Goal: Navigation & Orientation: Find specific page/section

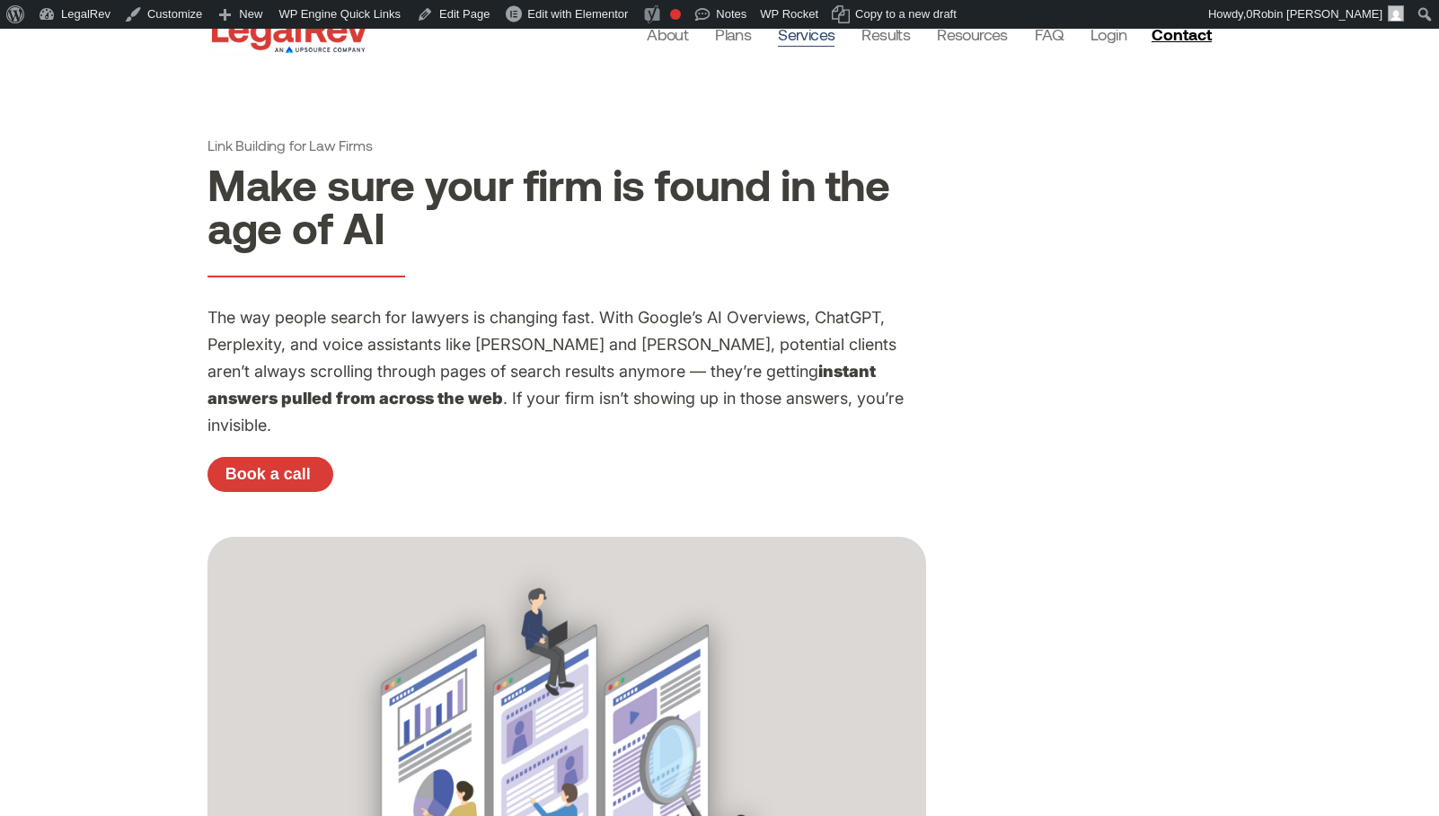
click at [821, 38] on link "Services" at bounding box center [806, 34] width 57 height 25
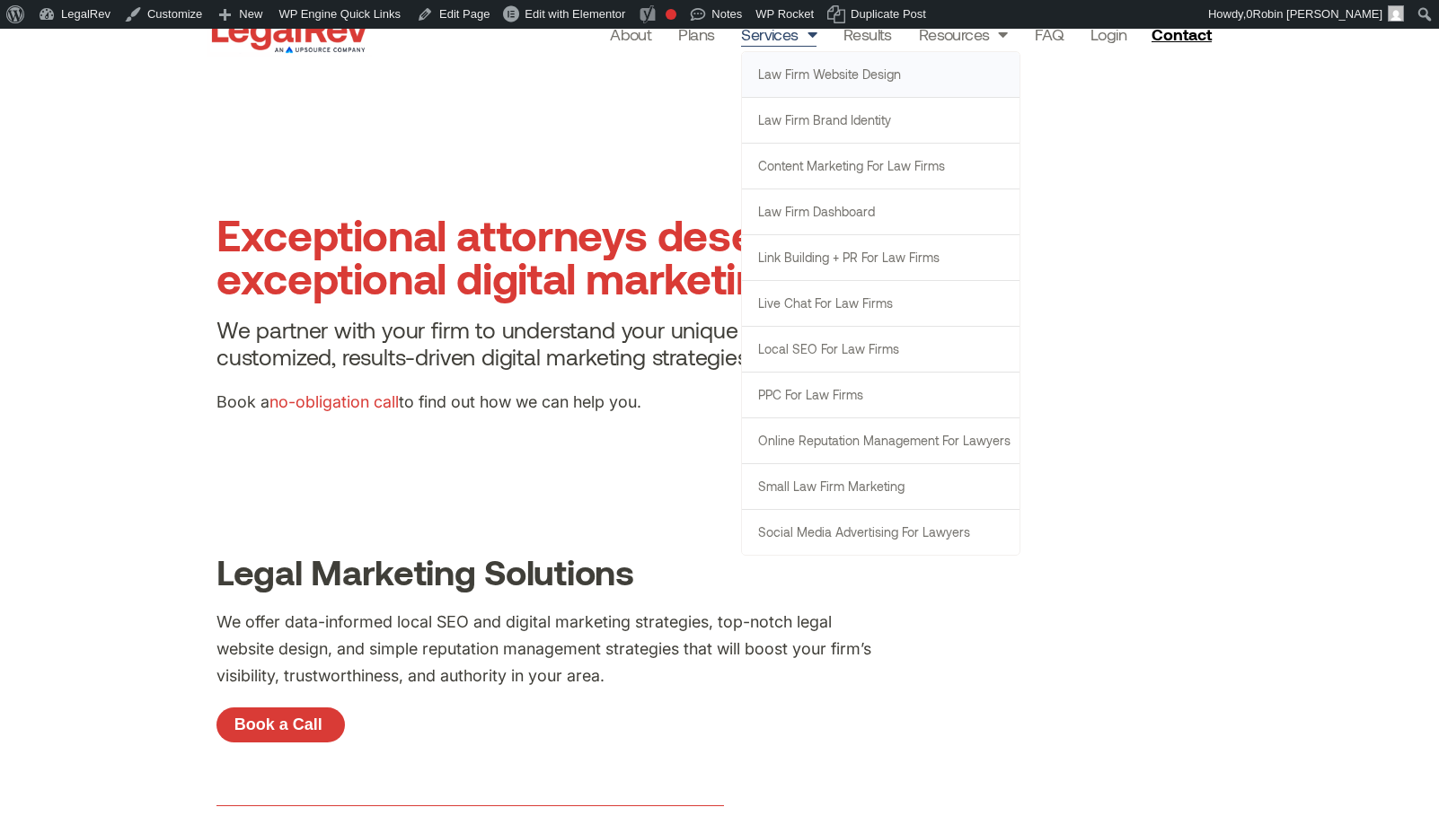
scroll to position [7, 0]
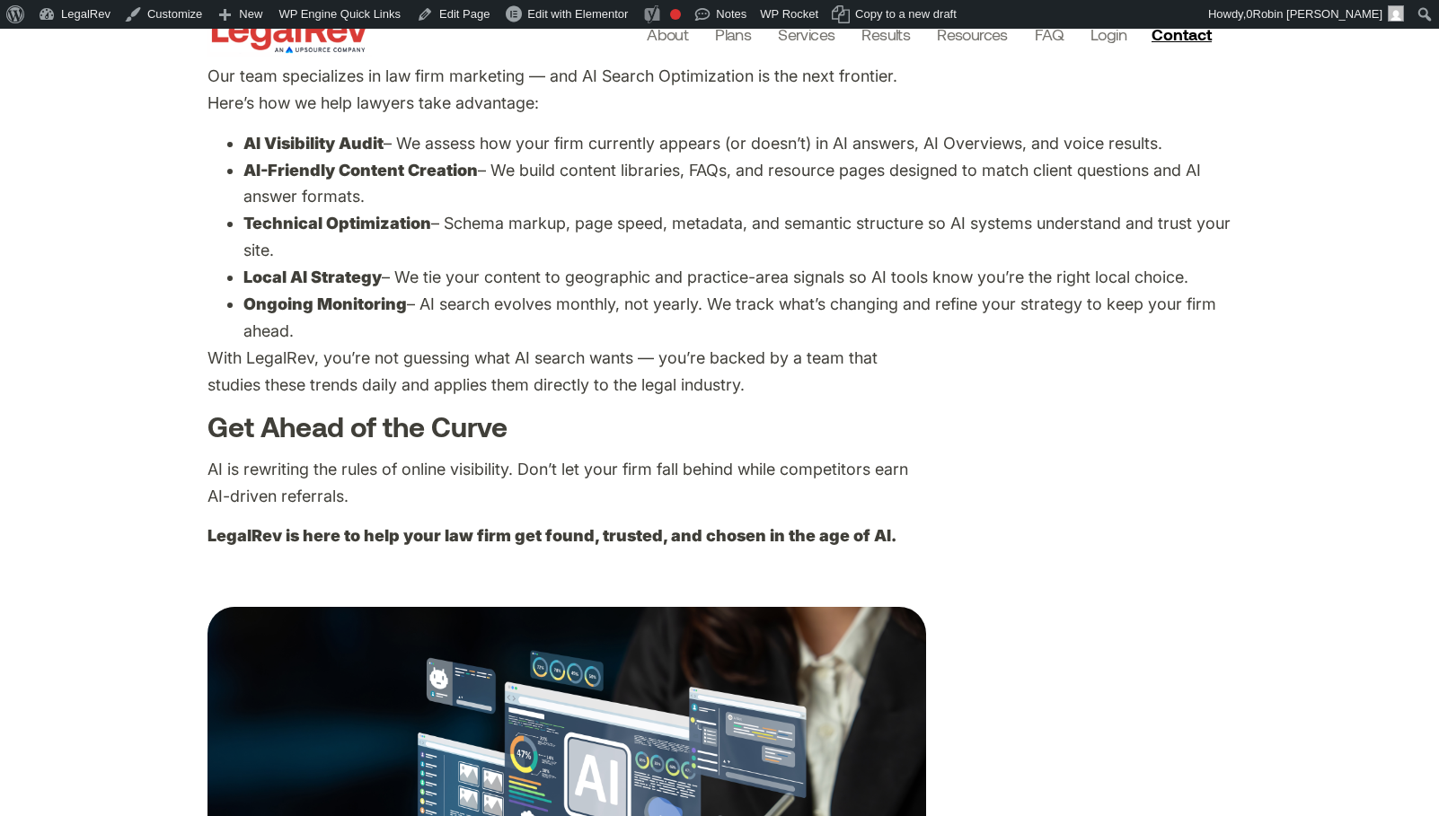
scroll to position [1978, 0]
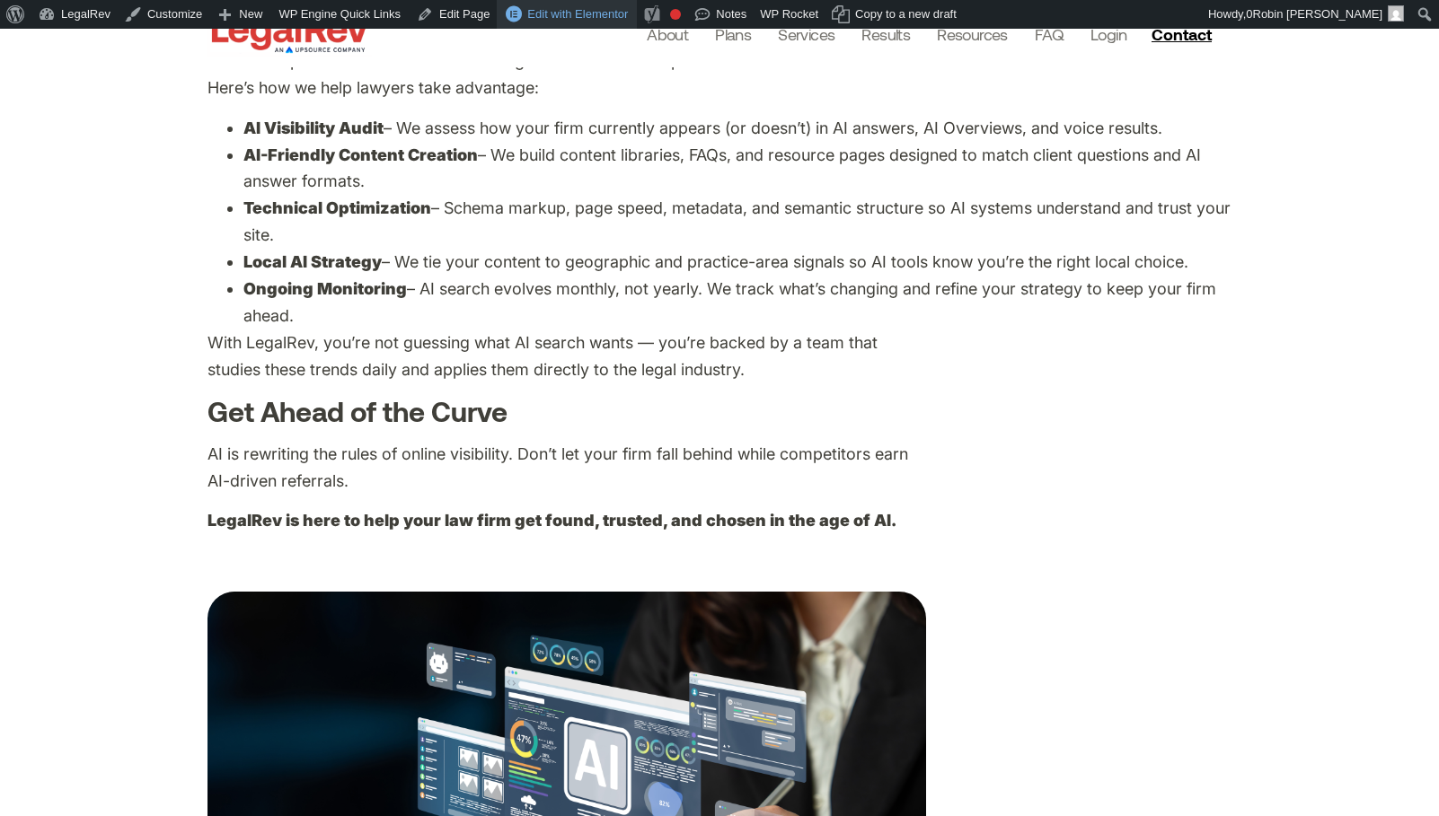
click at [628, 10] on span "Edit with Elementor" at bounding box center [577, 13] width 101 height 13
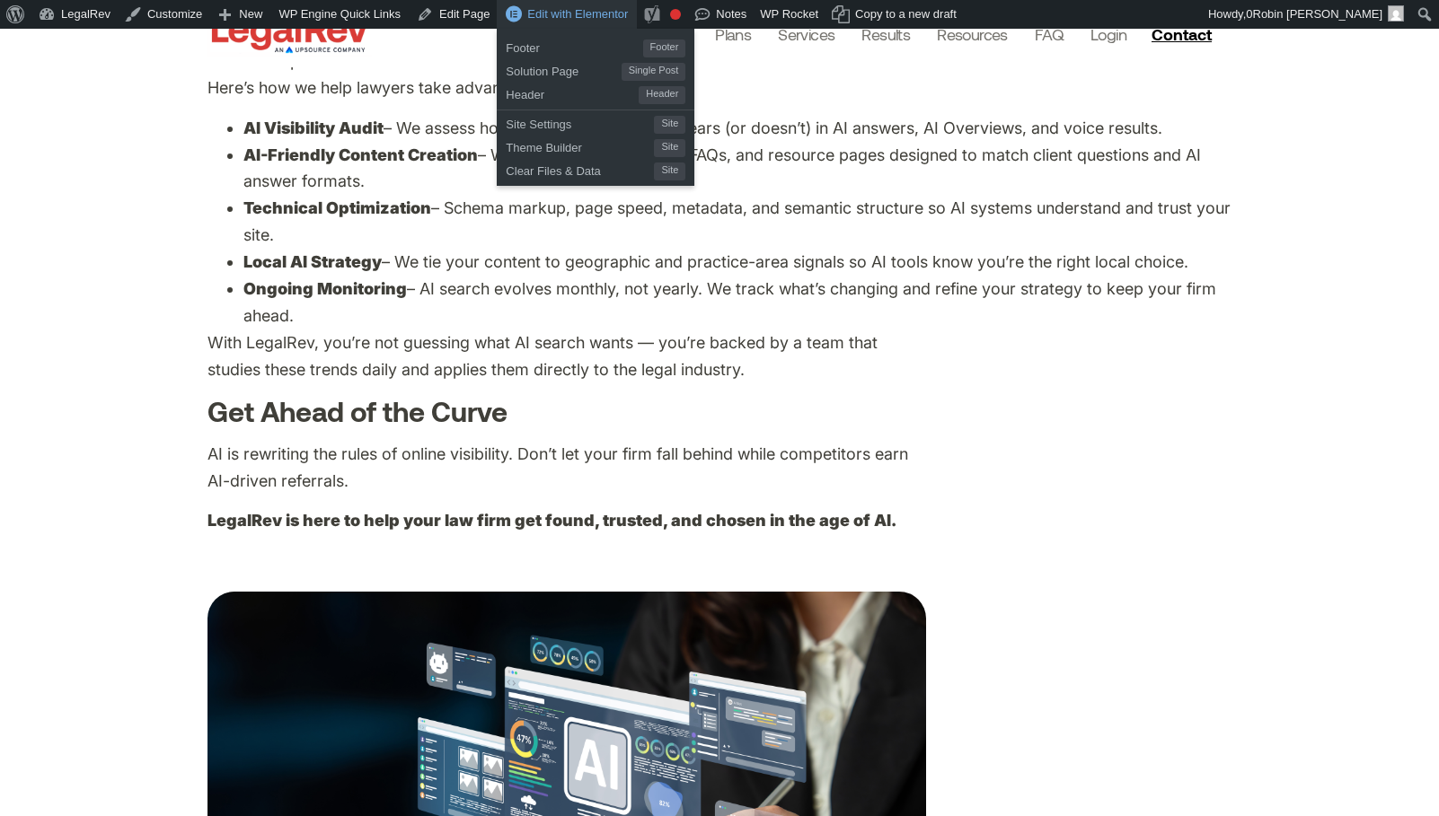
click at [572, 12] on span "Edit with Elementor" at bounding box center [577, 13] width 101 height 13
click at [578, 14] on span "Edit with Elementor" at bounding box center [577, 13] width 101 height 13
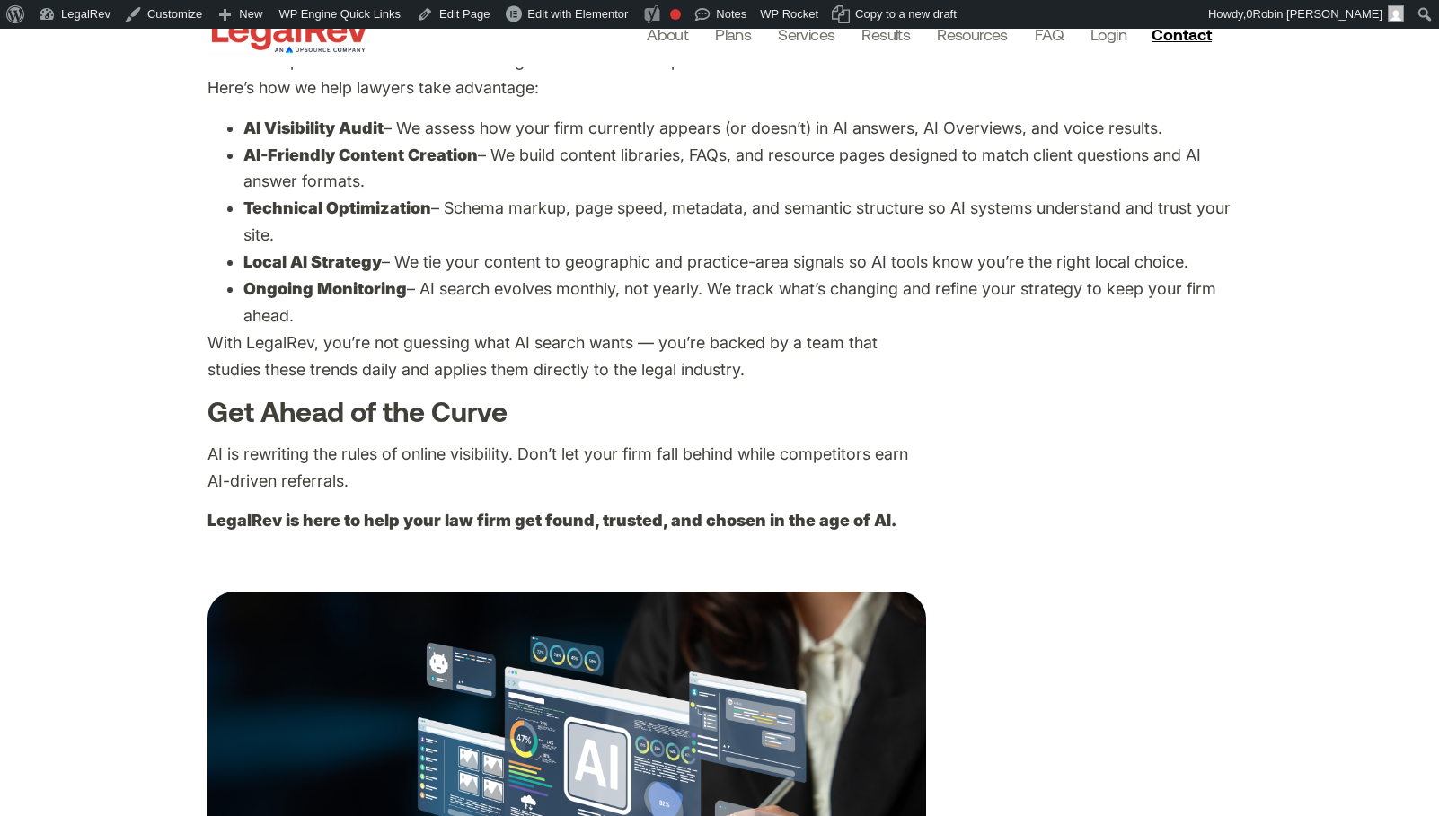
click at [704, 249] on li "Local AI Strategy – We tie your content to geographic and practice-area signals…" at bounding box center [737, 262] width 988 height 27
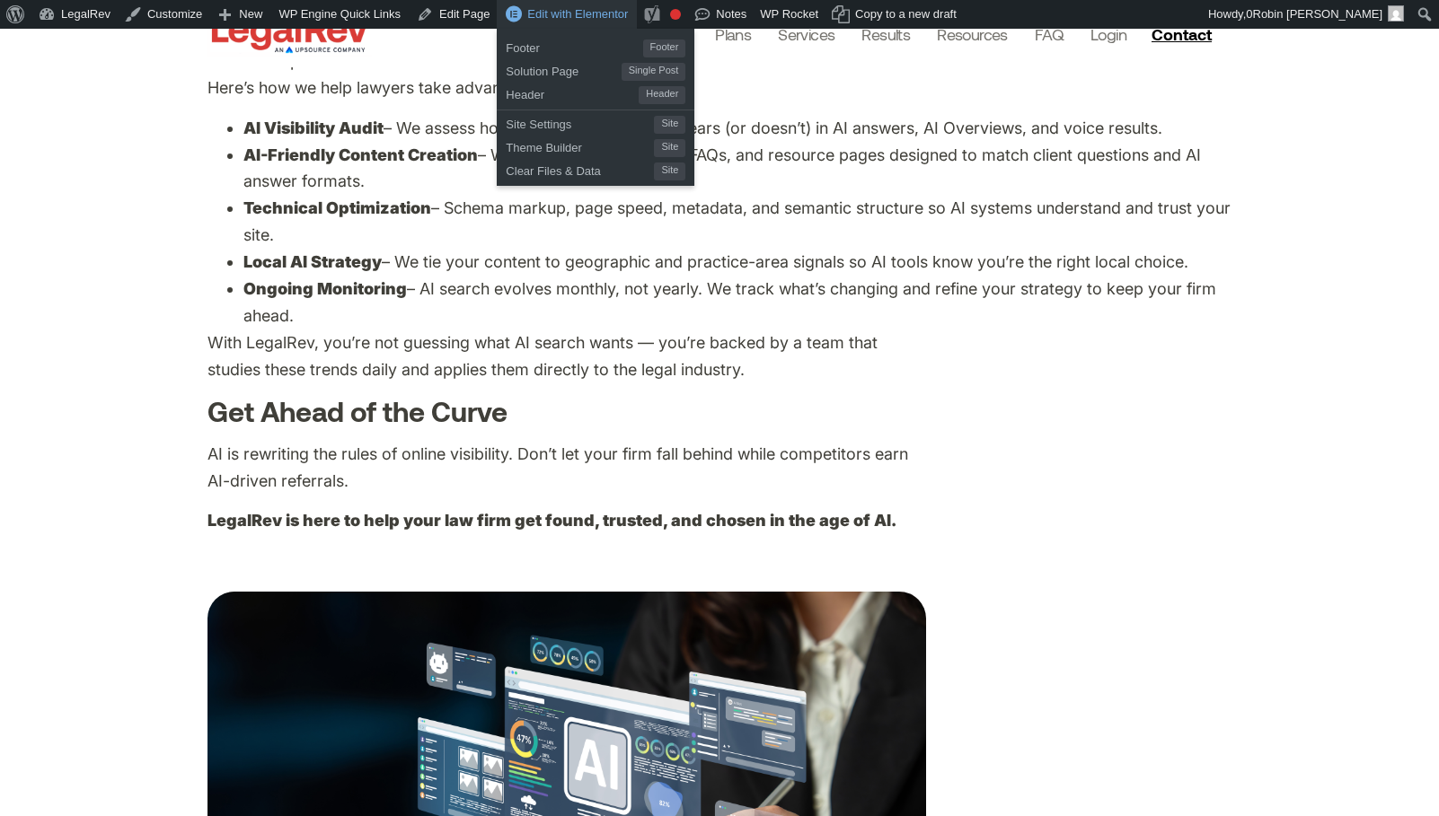
click at [565, 19] on span "Edit with Elementor" at bounding box center [577, 13] width 101 height 13
click at [546, 70] on span "Solution Page" at bounding box center [563, 68] width 115 height 23
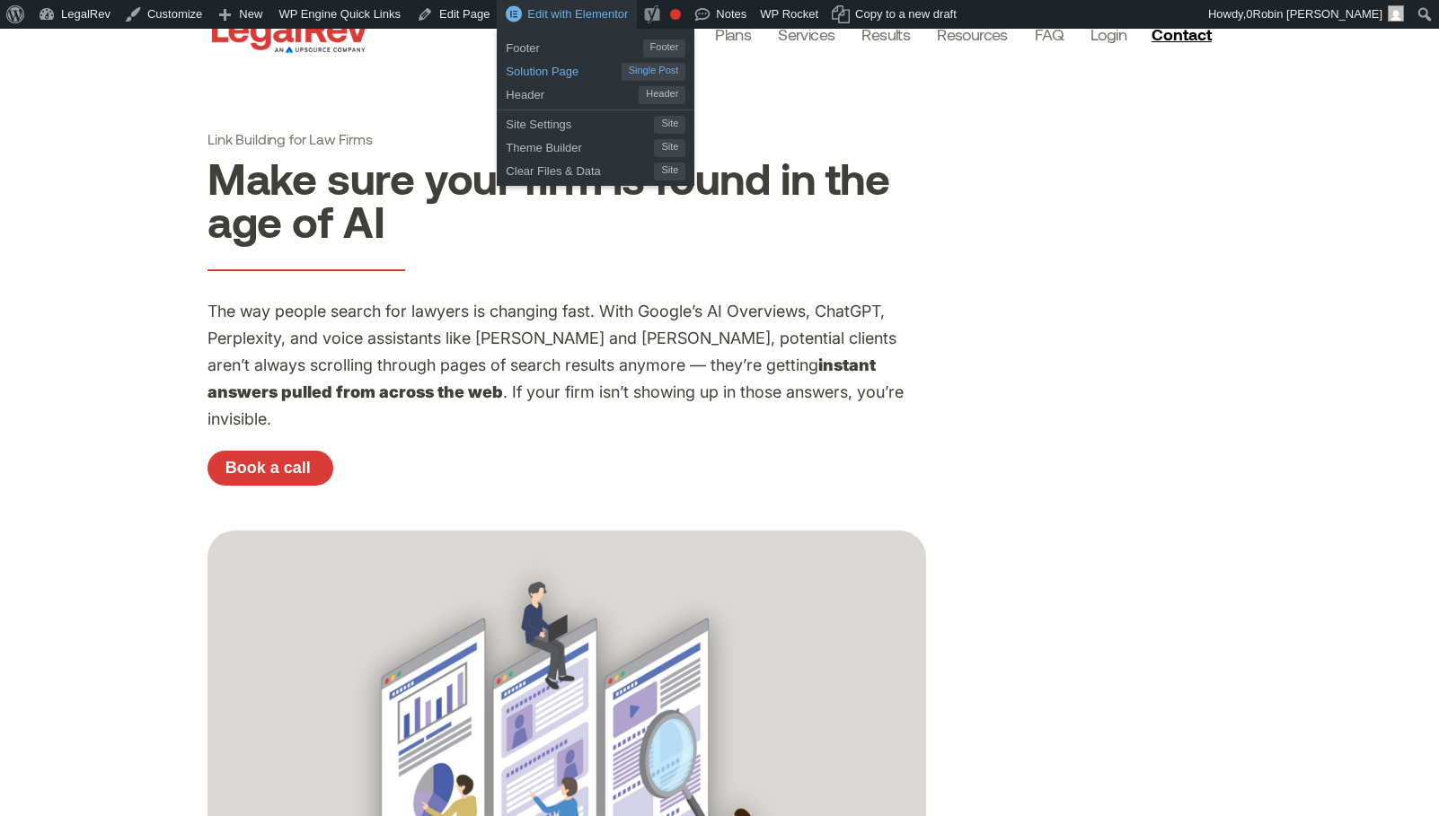
scroll to position [0, 0]
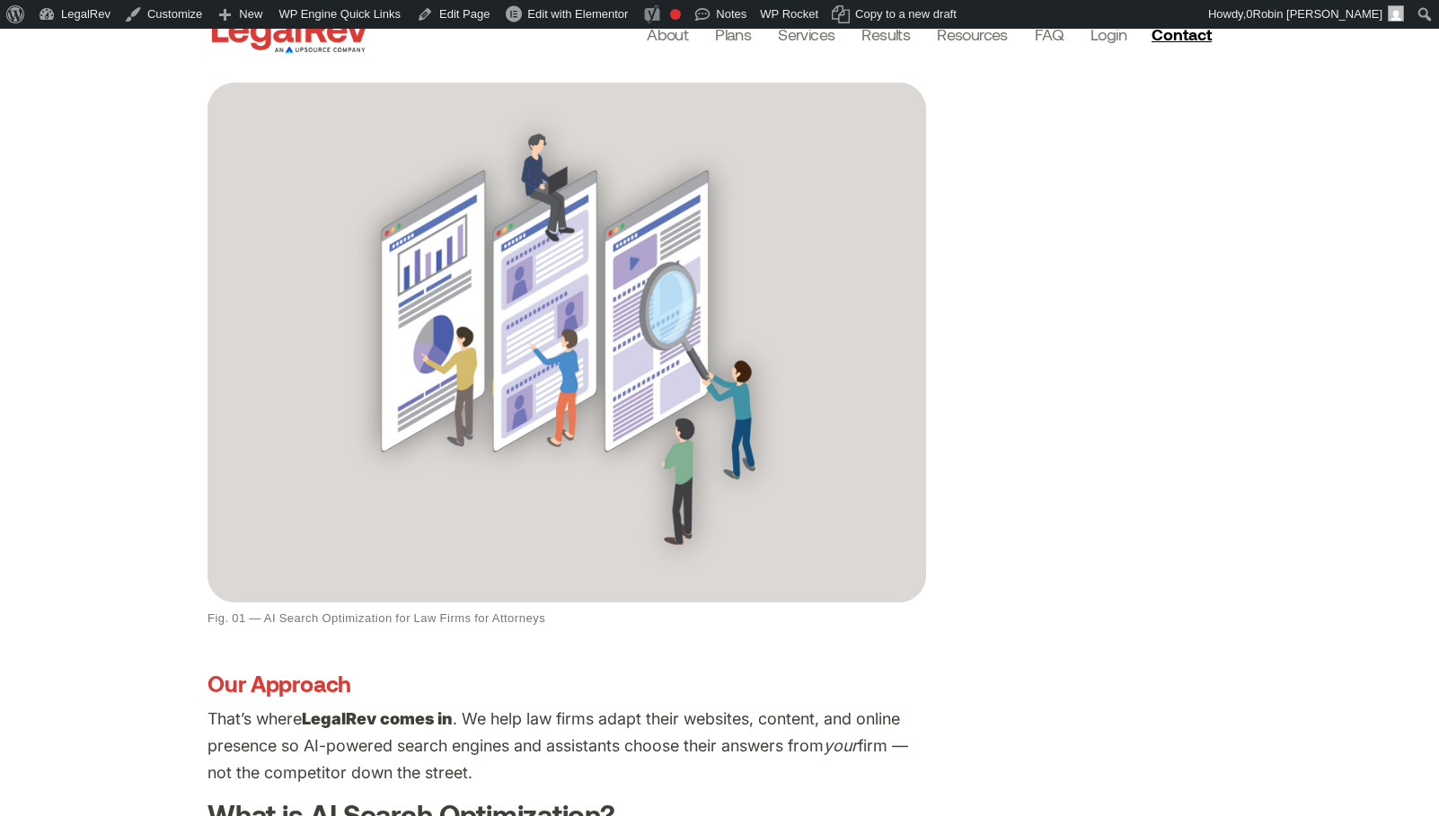
scroll to position [457, 0]
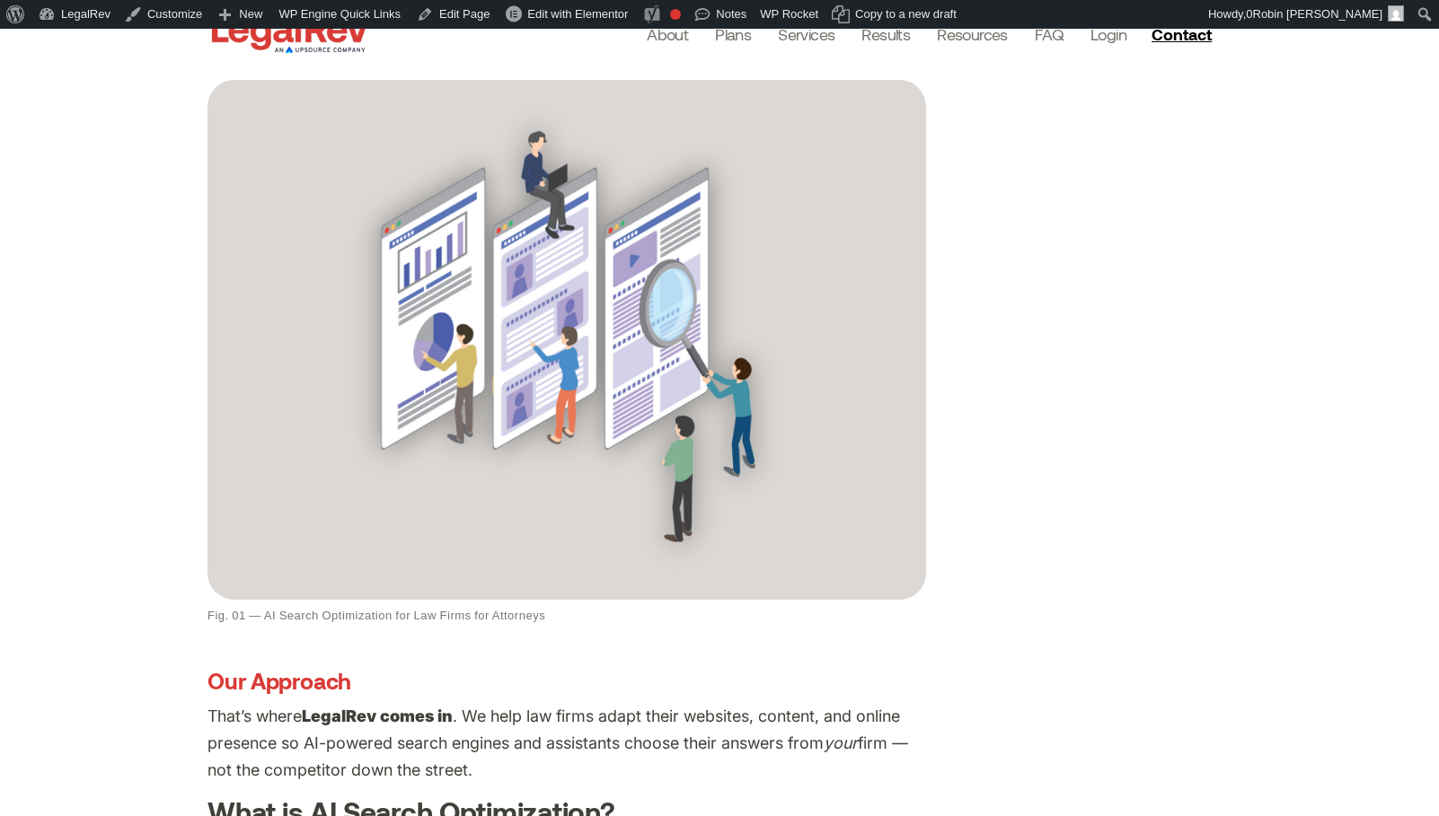
click at [512, 609] on figcaption "Fig. 01 — AI Search Optimization for Law Firms for Attorneys" at bounding box center [566, 616] width 718 height 14
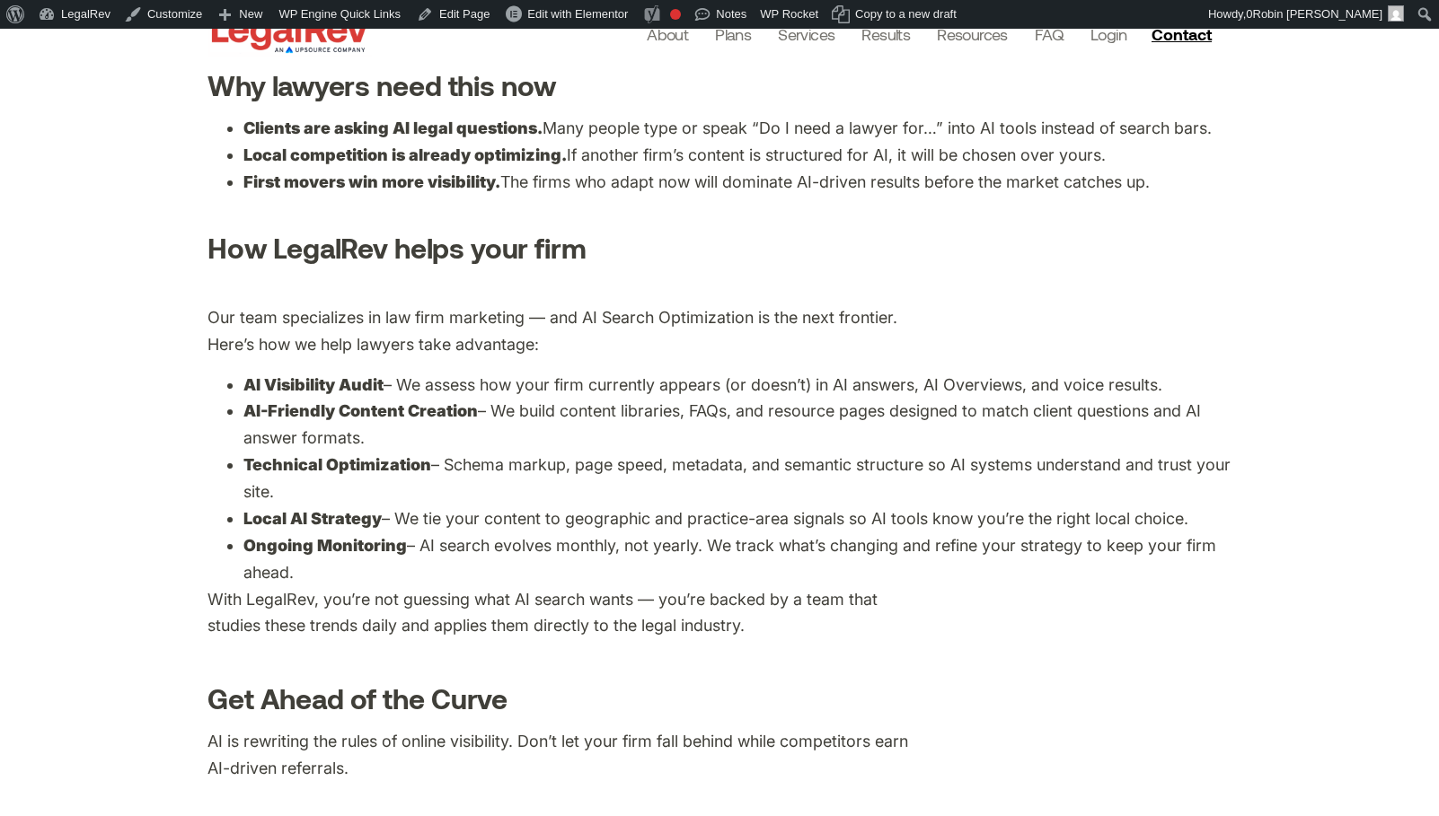
scroll to position [1801, 0]
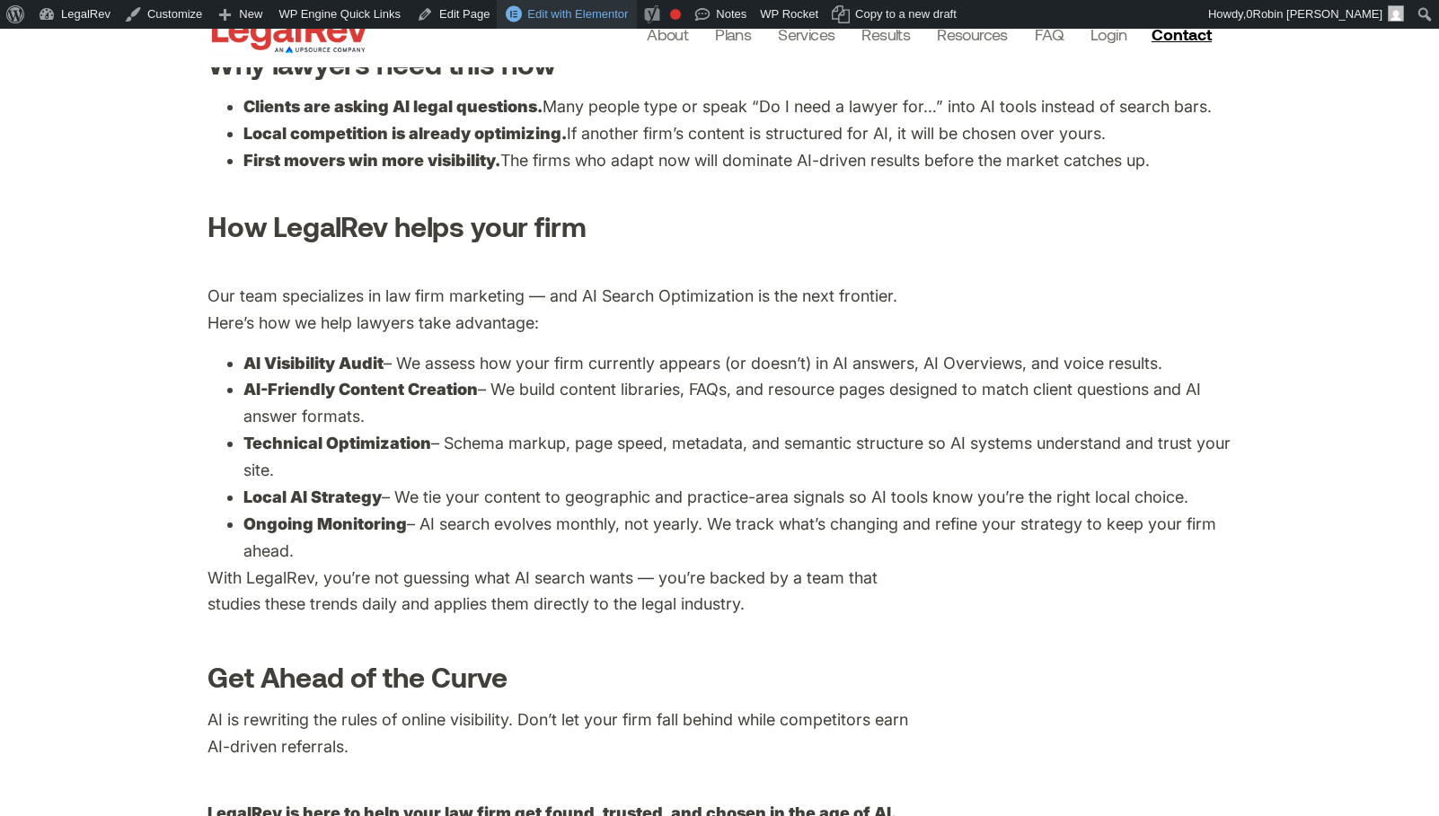
click at [592, 13] on span "Edit with Elementor" at bounding box center [577, 13] width 101 height 13
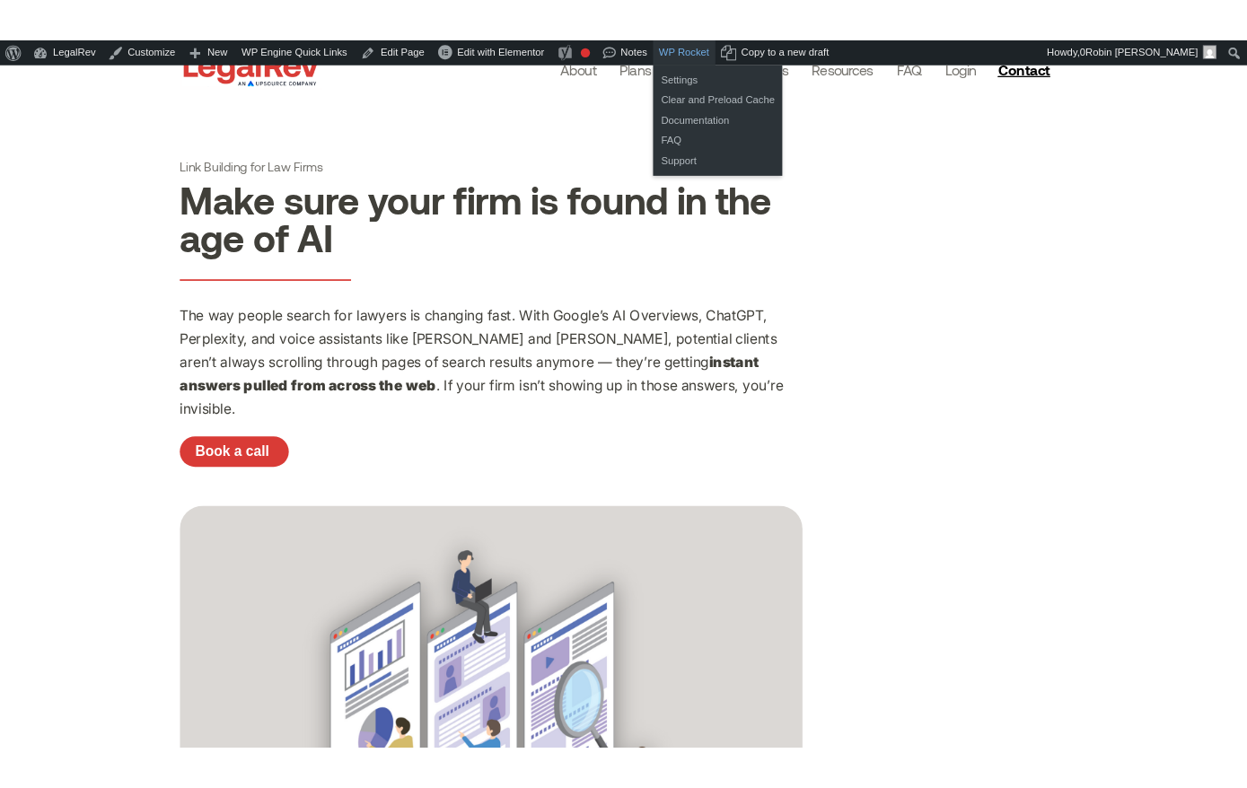
scroll to position [0, 0]
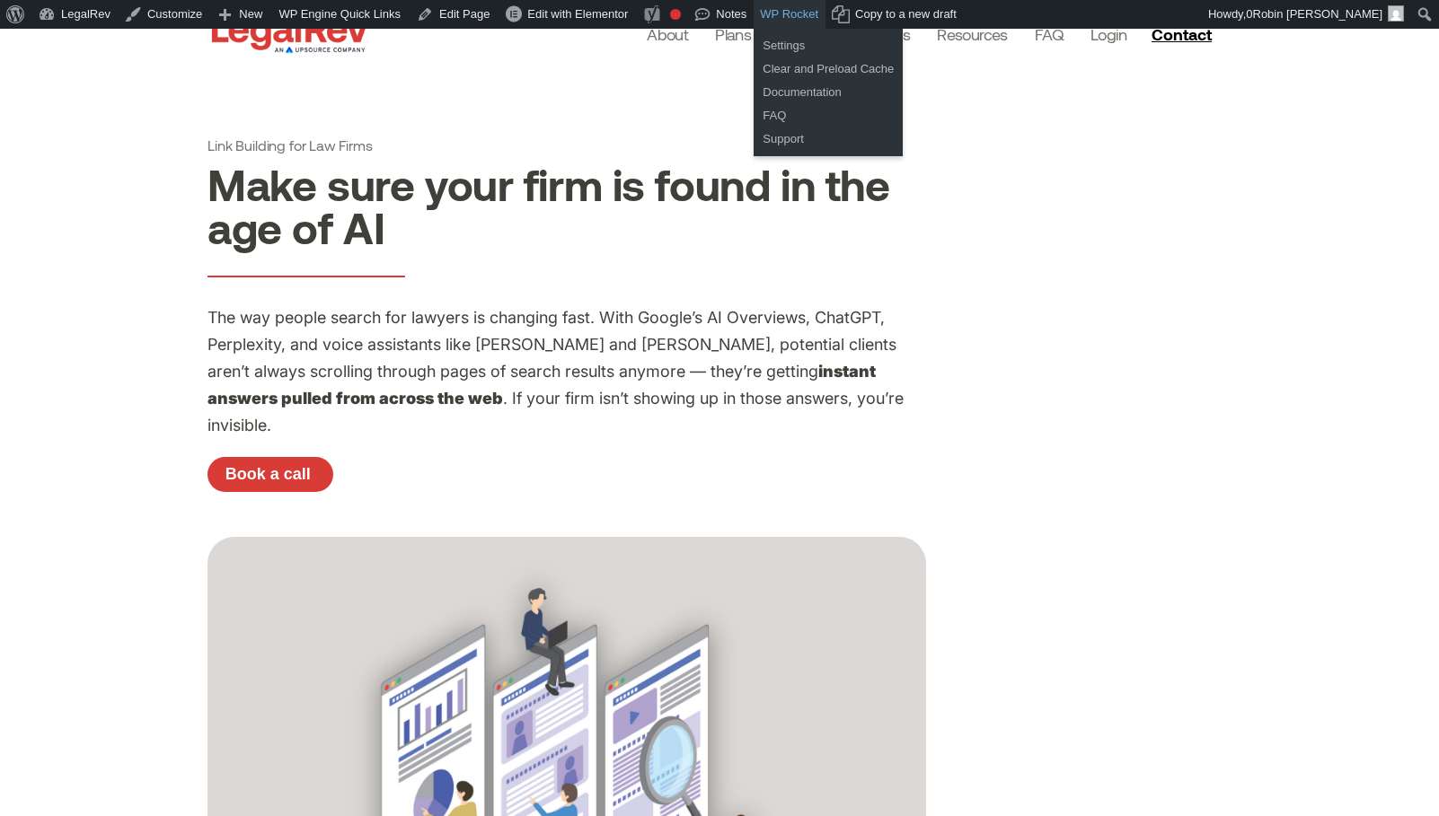
drag, startPoint x: 585, startPoint y: 61, endPoint x: 367, endPoint y: 49, distance: 217.6
click at [585, 61] on div "About Plans Services Law Firm Website Design Law Firm Brand Identity Content Ma…" at bounding box center [797, 33] width 851 height 67
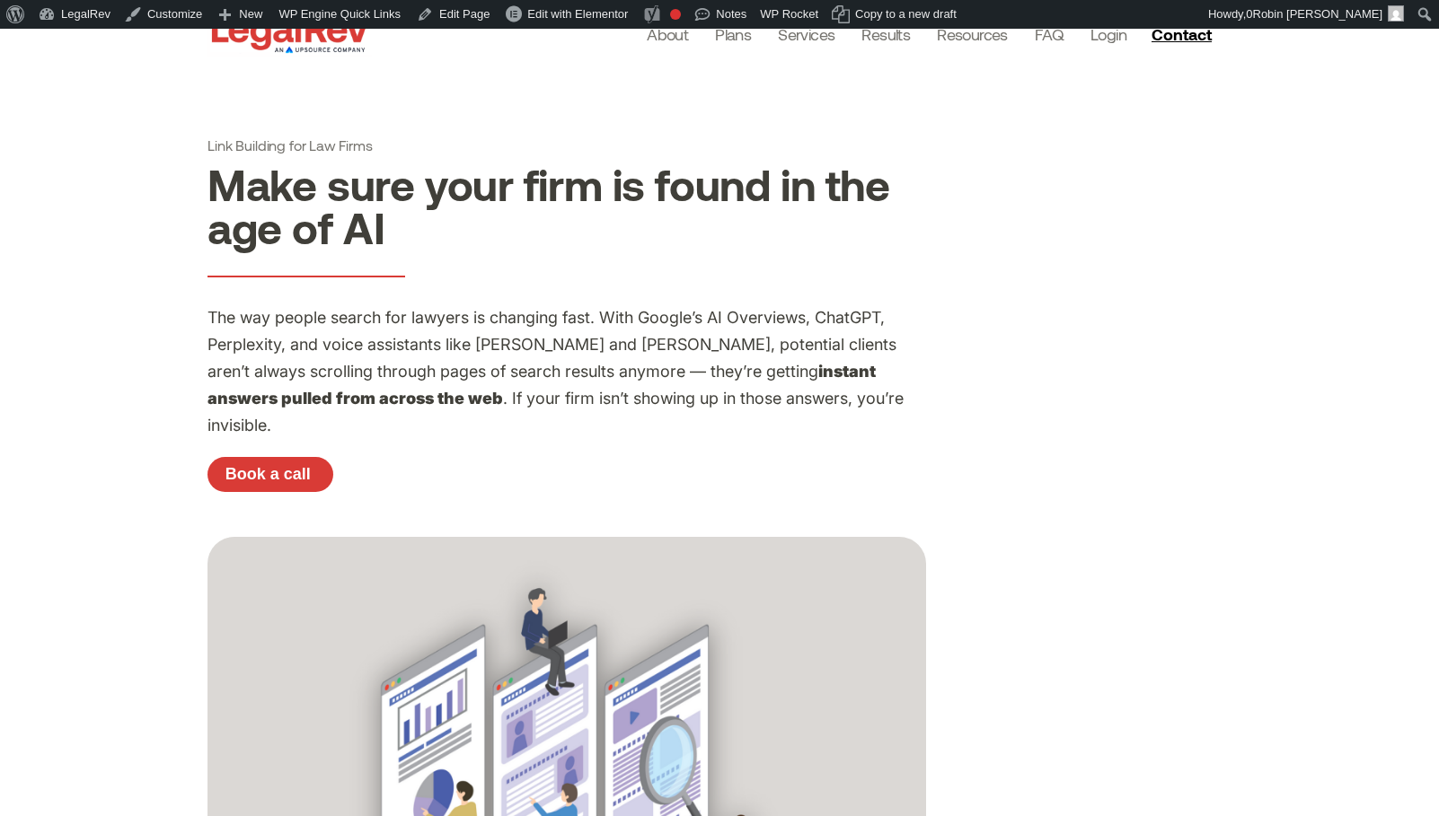
click at [307, 34] on img at bounding box center [289, 34] width 164 height 46
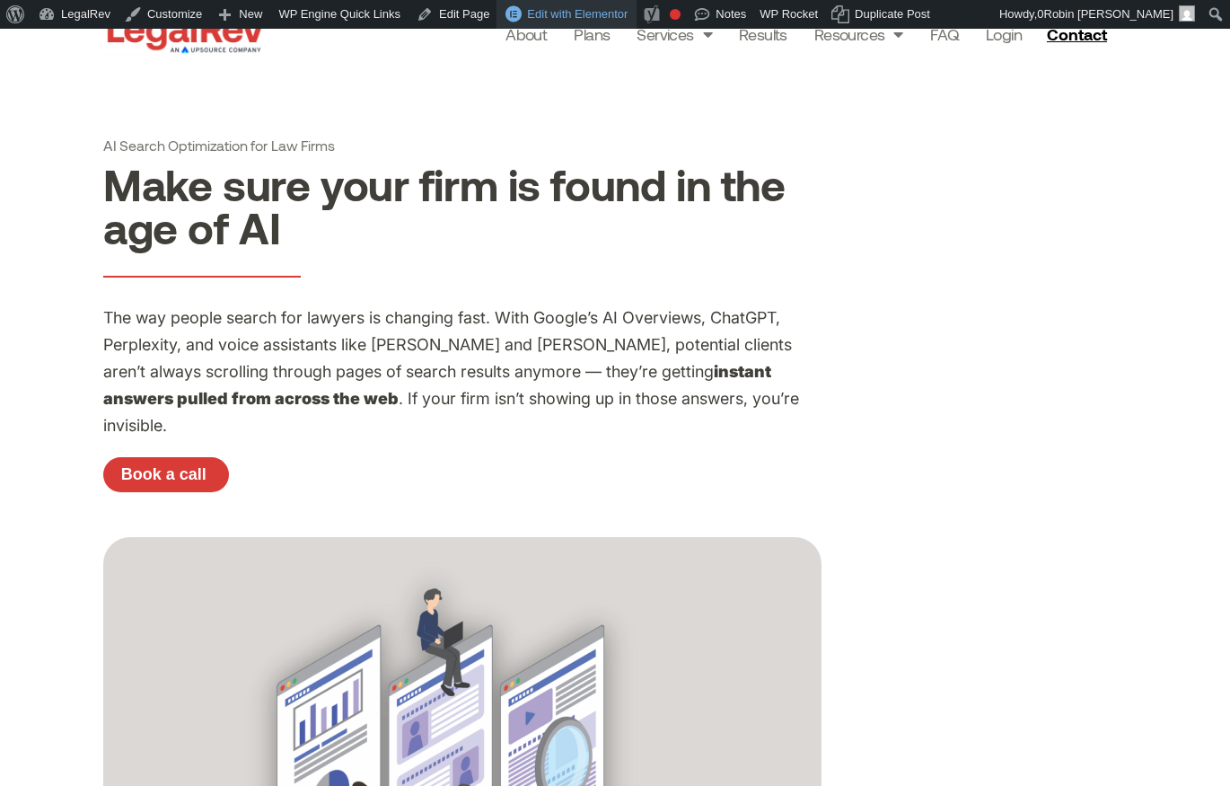
click at [578, 13] on span "Edit with Elementor" at bounding box center [577, 13] width 101 height 13
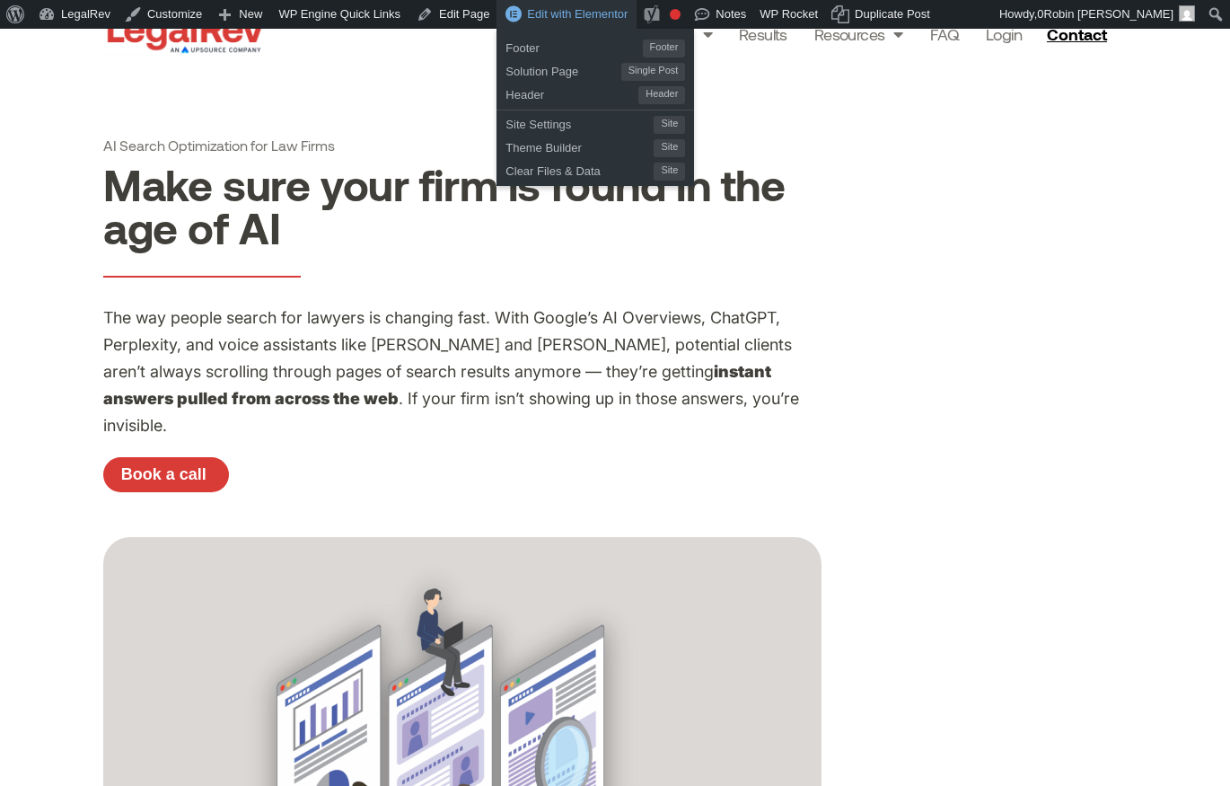
click at [596, 16] on span "Edit with Elementor" at bounding box center [577, 13] width 101 height 13
click at [591, 16] on span "Edit with Elementor" at bounding box center [577, 13] width 101 height 13
click at [519, 14] on div "Edit with Elementor" at bounding box center [567, 14] width 140 height 29
click at [518, 16] on div "Edit with Elementor" at bounding box center [567, 14] width 140 height 29
click at [577, 77] on span "Solution Page" at bounding box center [563, 68] width 115 height 23
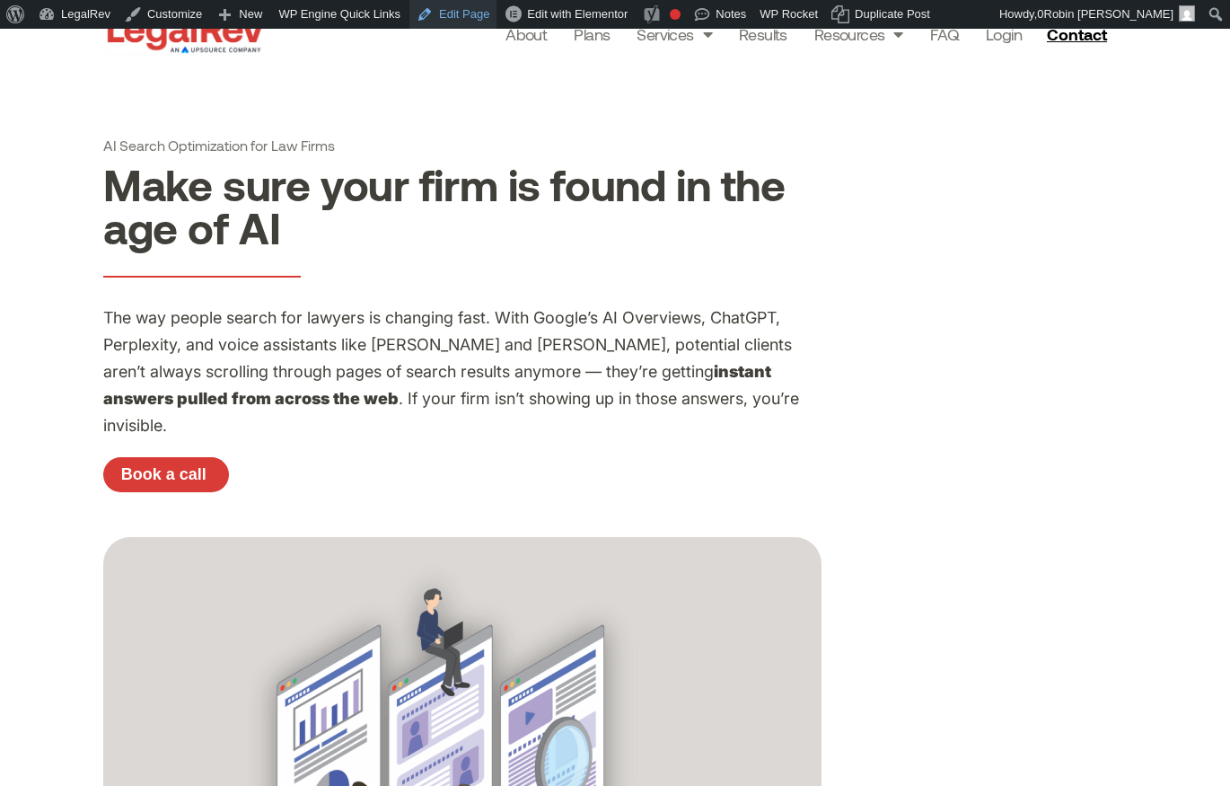
click at [471, 16] on link "Edit Page" at bounding box center [453, 14] width 87 height 29
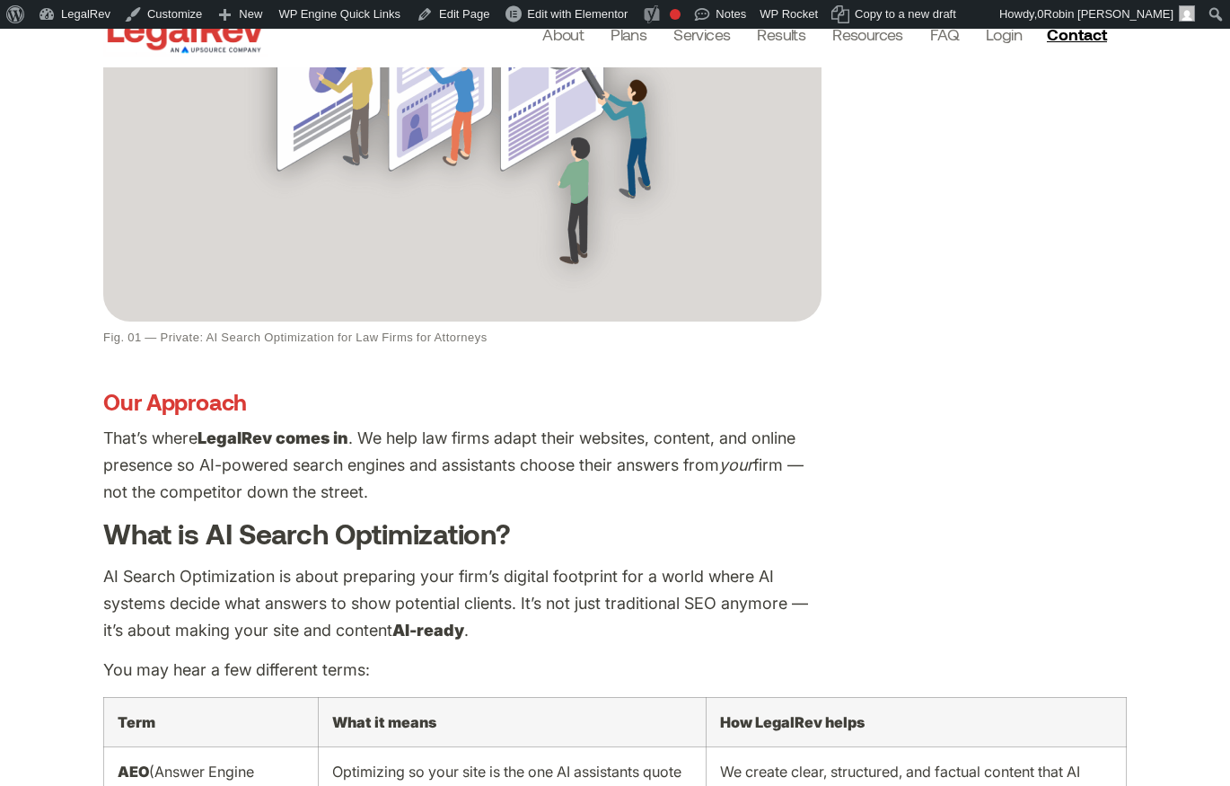
scroll to position [807, 0]
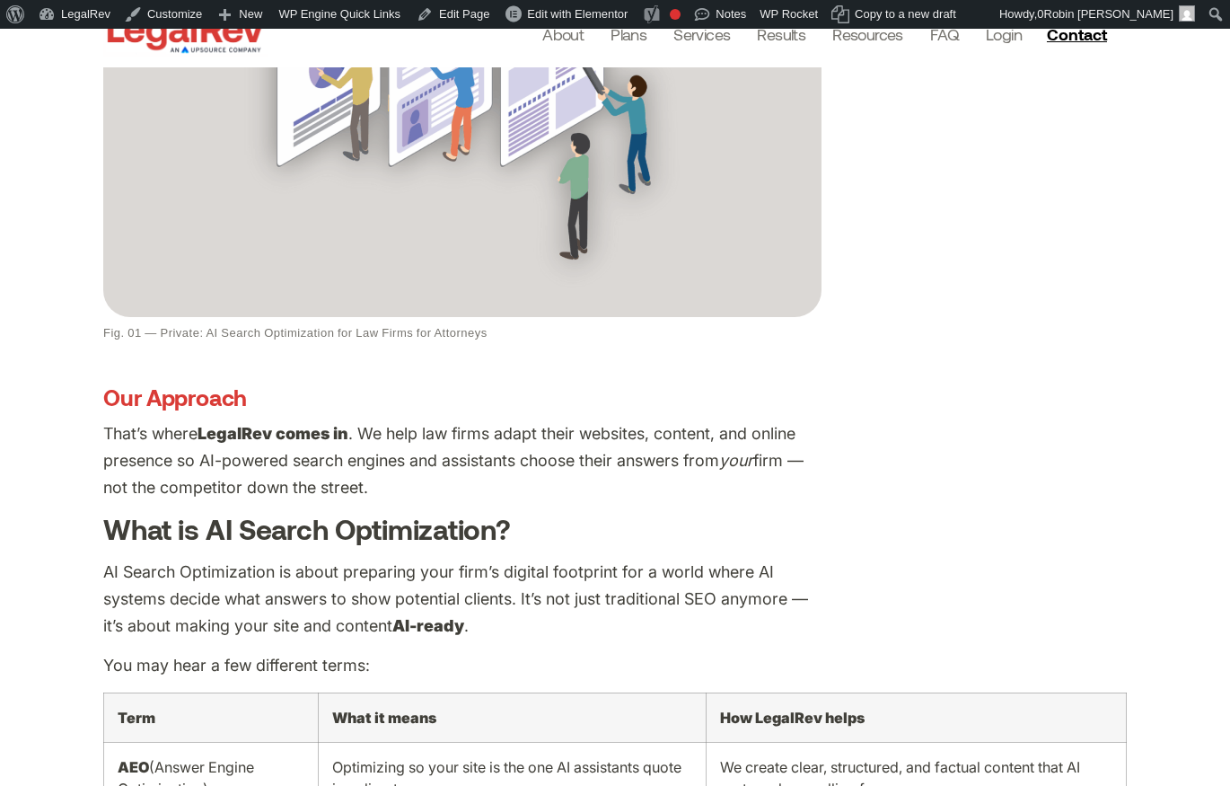
click at [440, 313] on div "Fig. 01 — Private: AI Search Optimization for Law Firms for Attorneys" at bounding box center [462, 68] width 718 height 614
click at [475, 313] on div "Fig. 01 — Private: AI Search Optimization for Law Firms for Attorneys" at bounding box center [462, 68] width 718 height 614
click at [476, 326] on figcaption "Fig. 01 — Private: AI Search Optimization for Law Firms for Attorneys" at bounding box center [462, 333] width 718 height 14
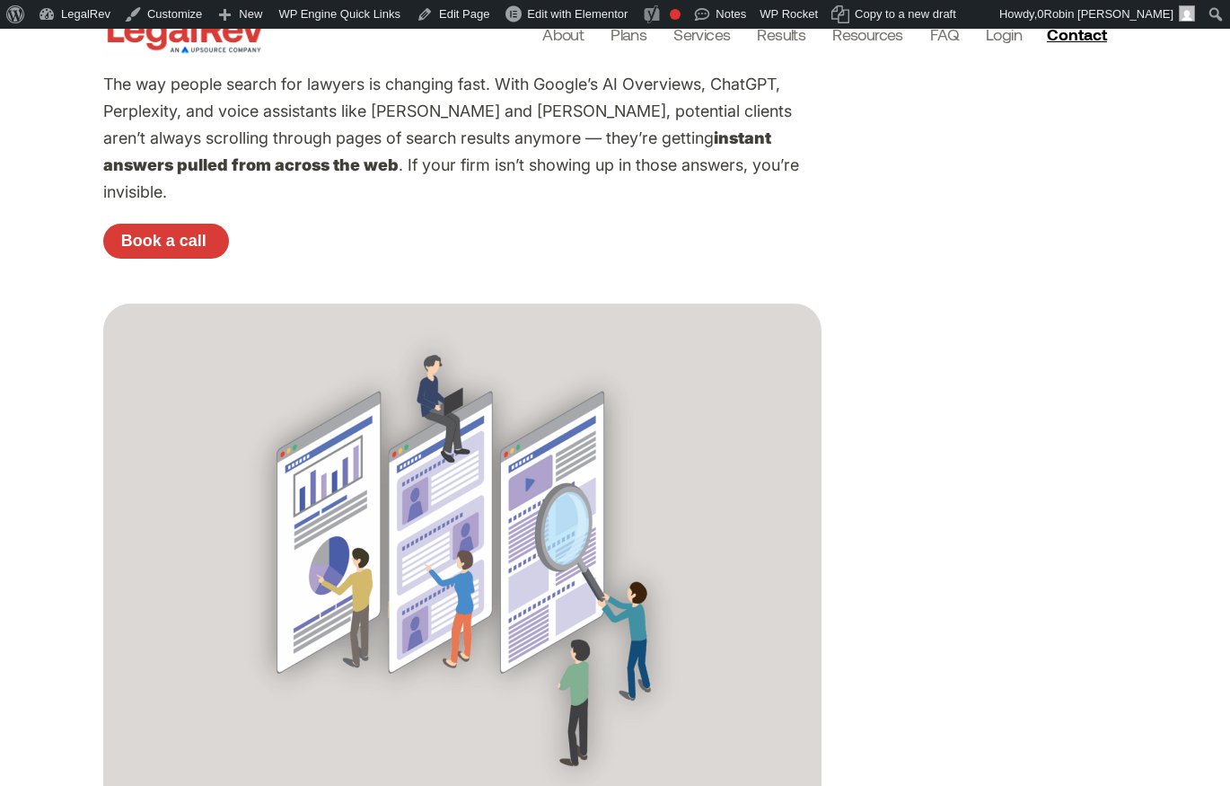
scroll to position [248, 0]
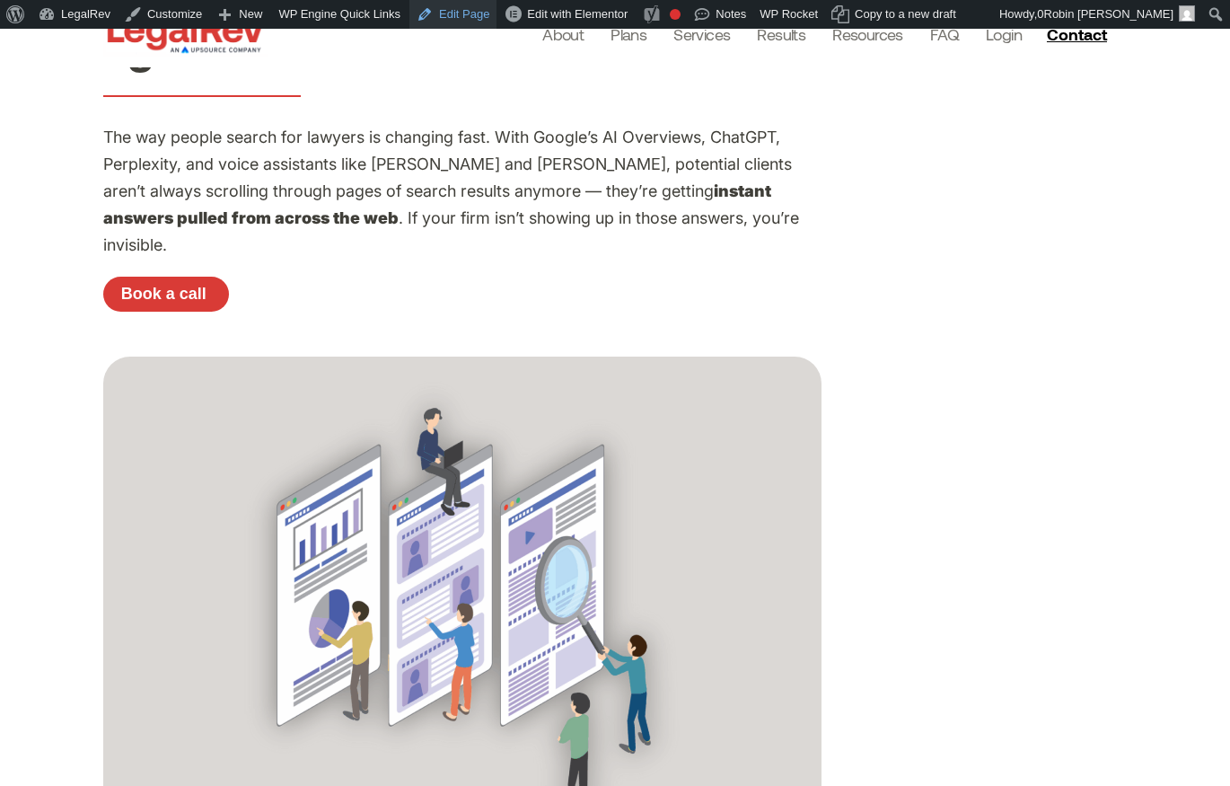
click at [453, 12] on link "Edit Page" at bounding box center [453, 14] width 87 height 29
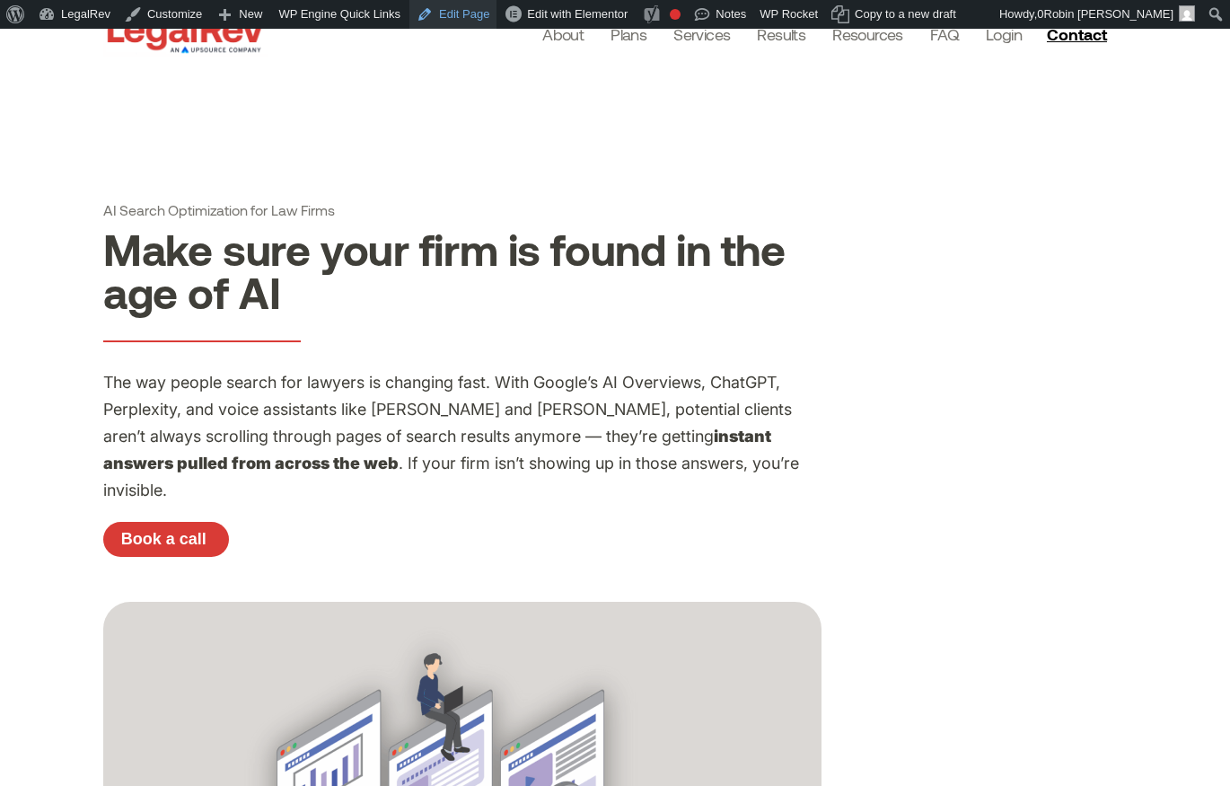
scroll to position [0, 0]
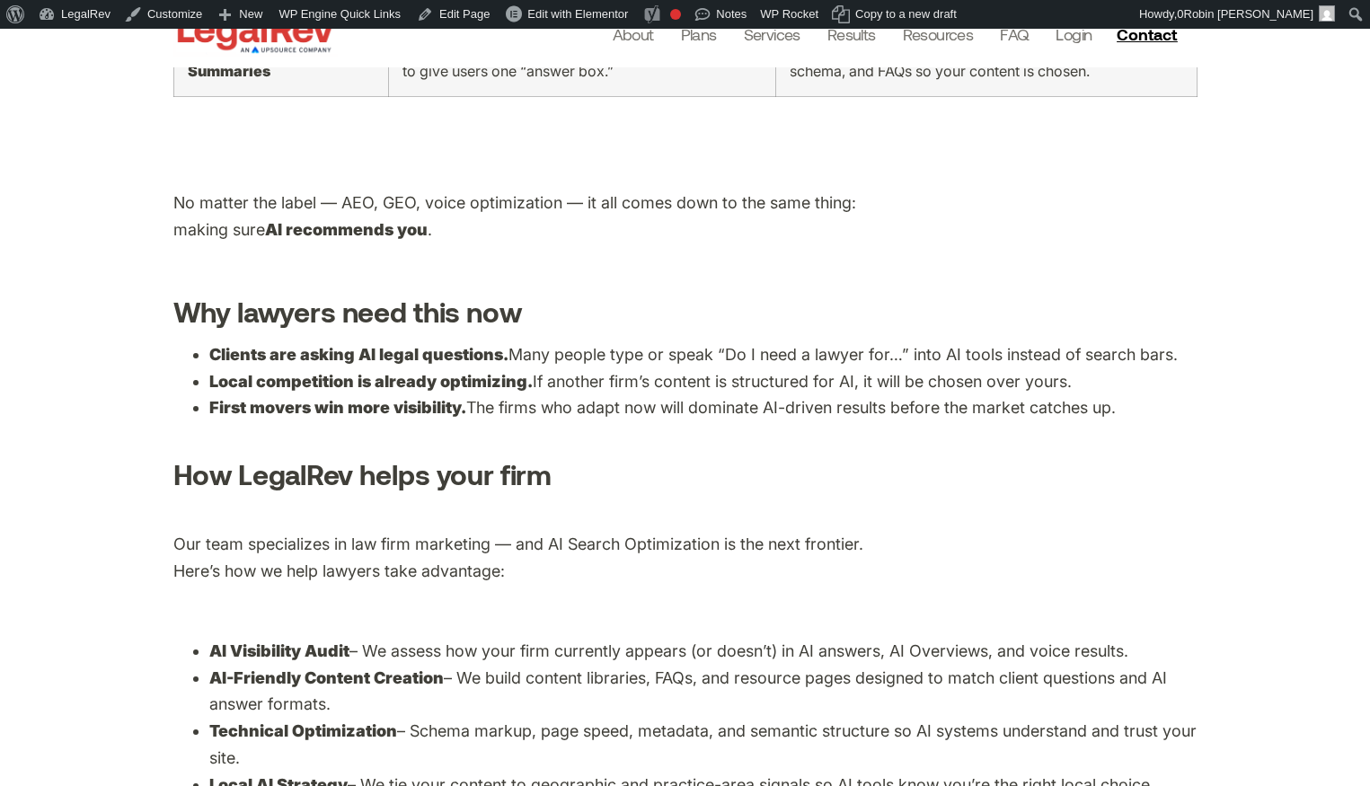
scroll to position [1801, 0]
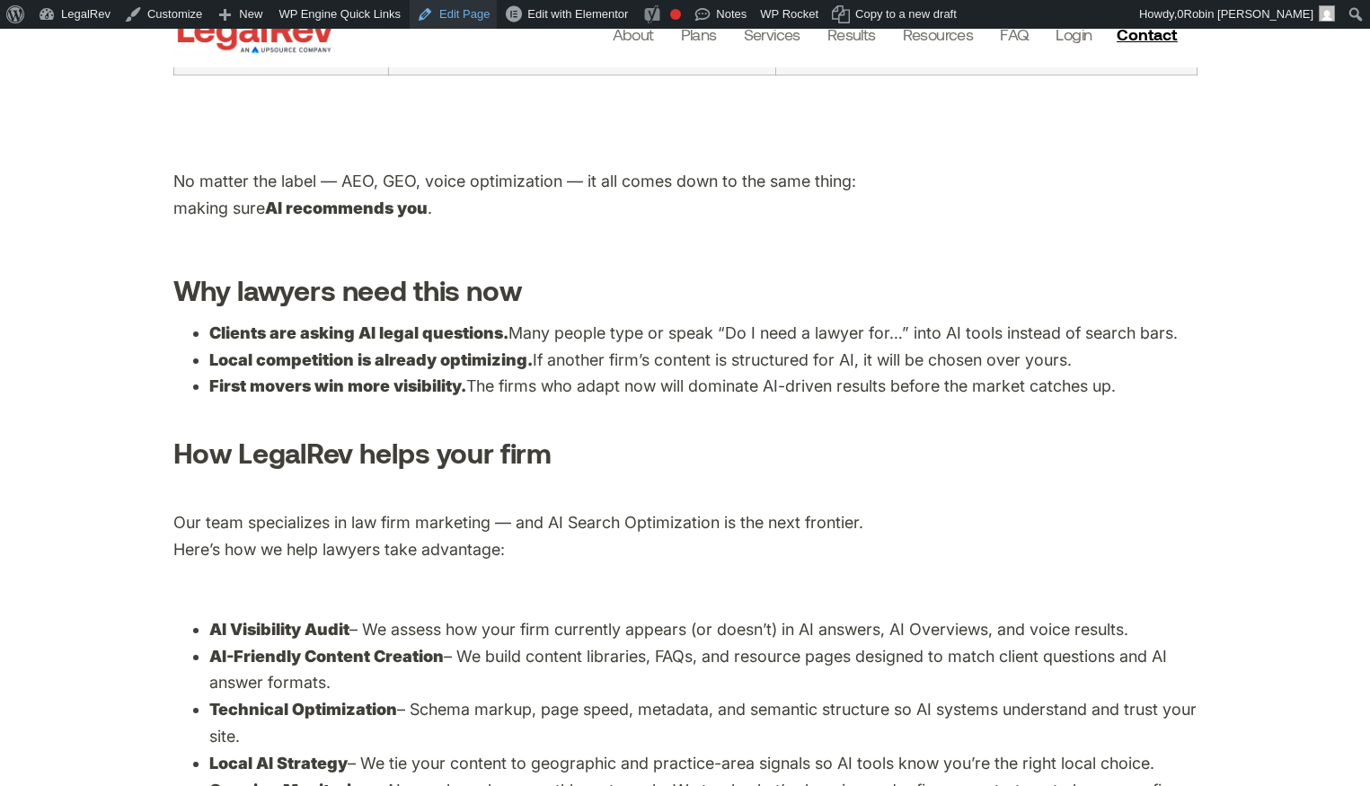
click at [471, 20] on link "Edit Page" at bounding box center [453, 14] width 87 height 29
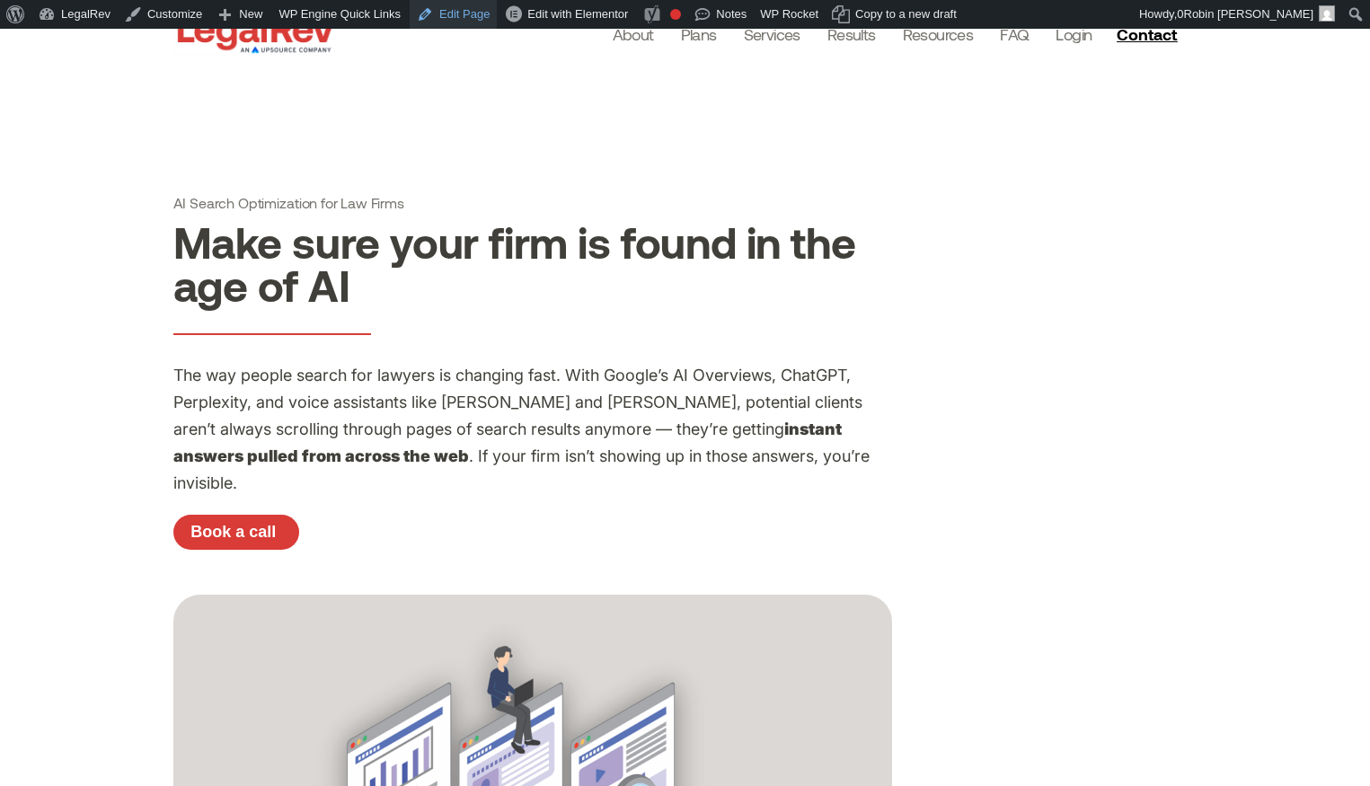
scroll to position [0, 0]
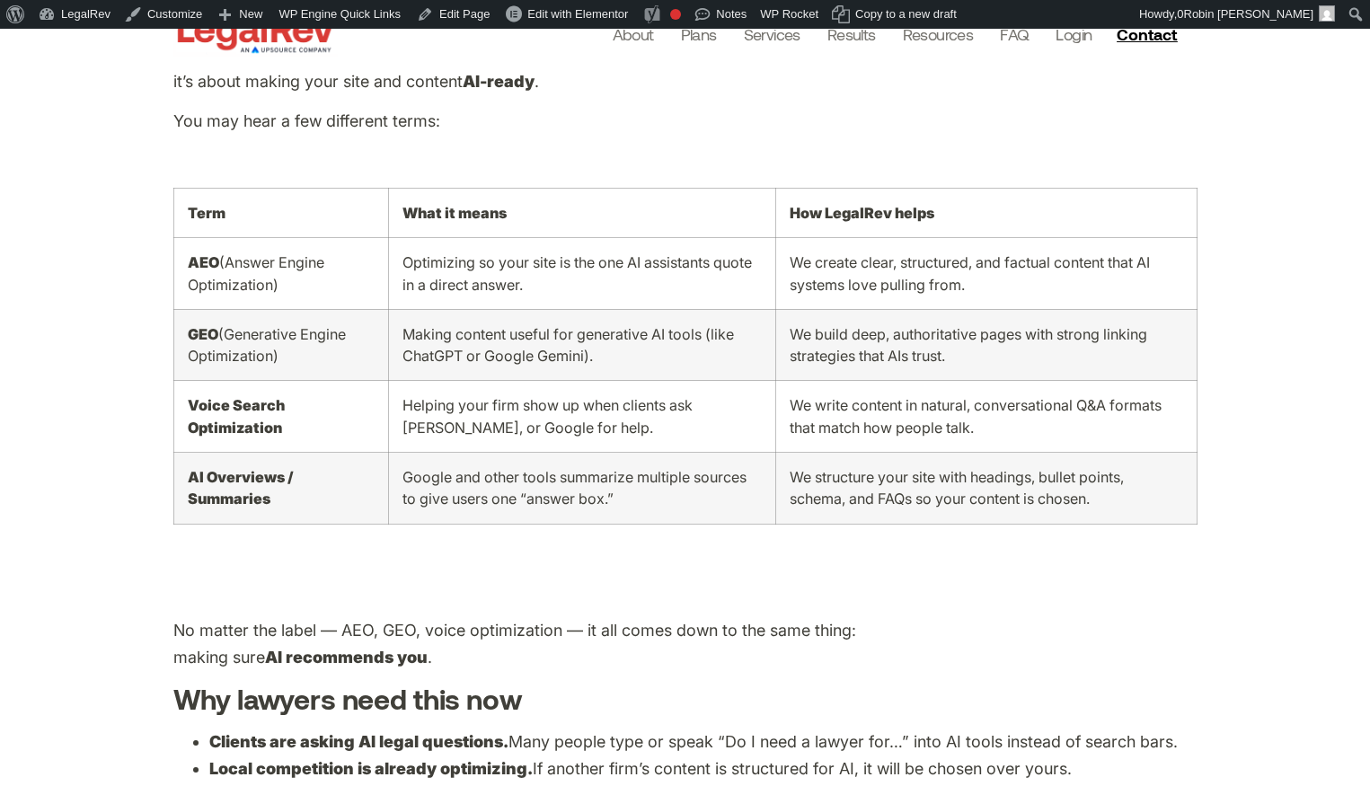
scroll to position [1352, 0]
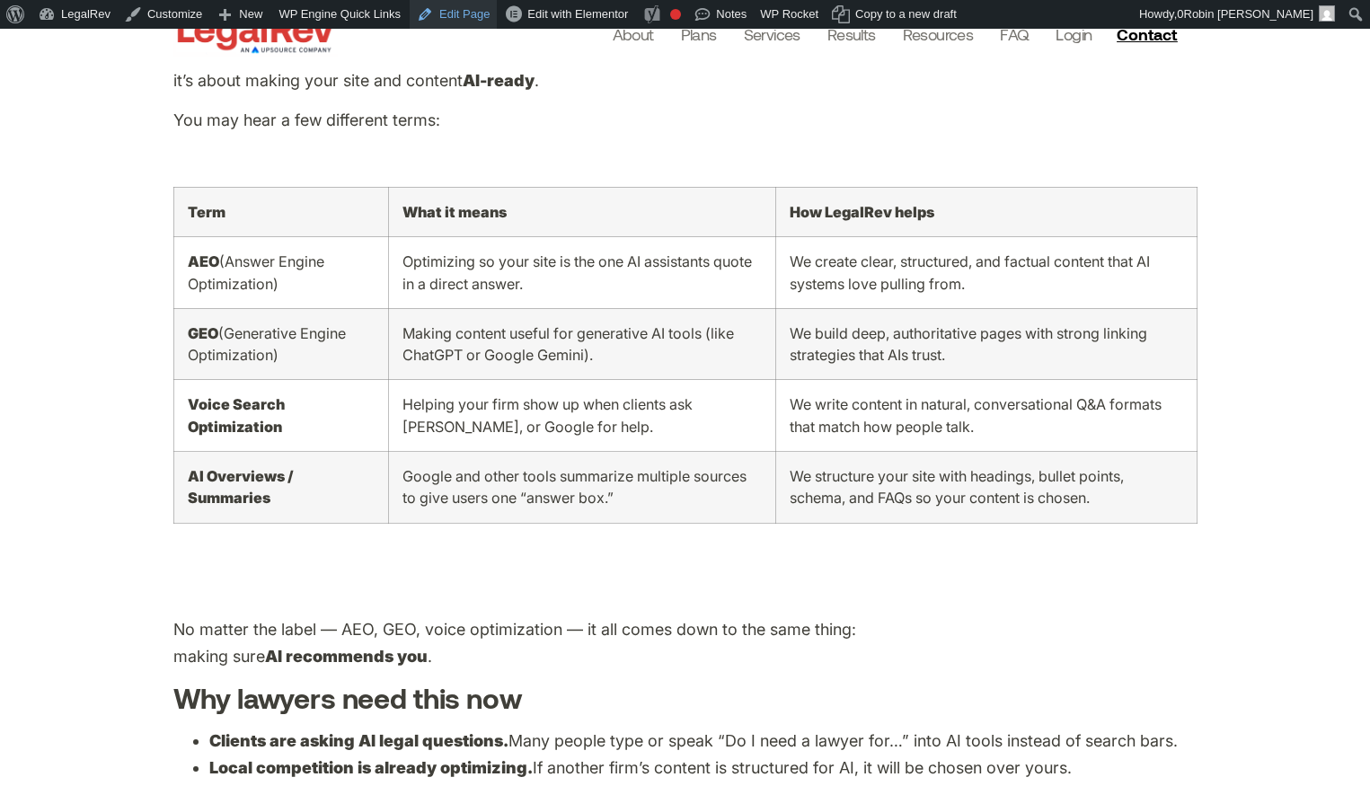
click at [478, 18] on link "Edit Page" at bounding box center [453, 14] width 87 height 29
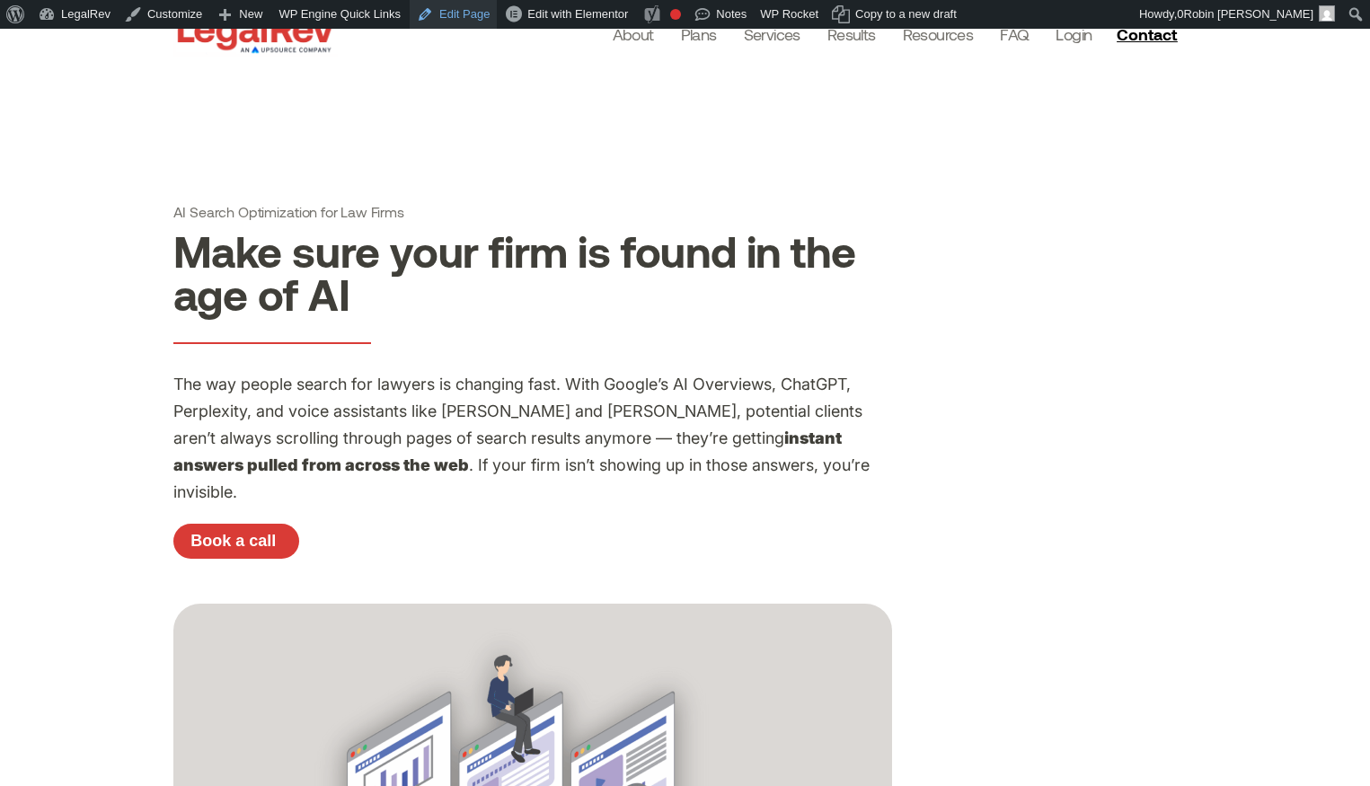
scroll to position [0, 0]
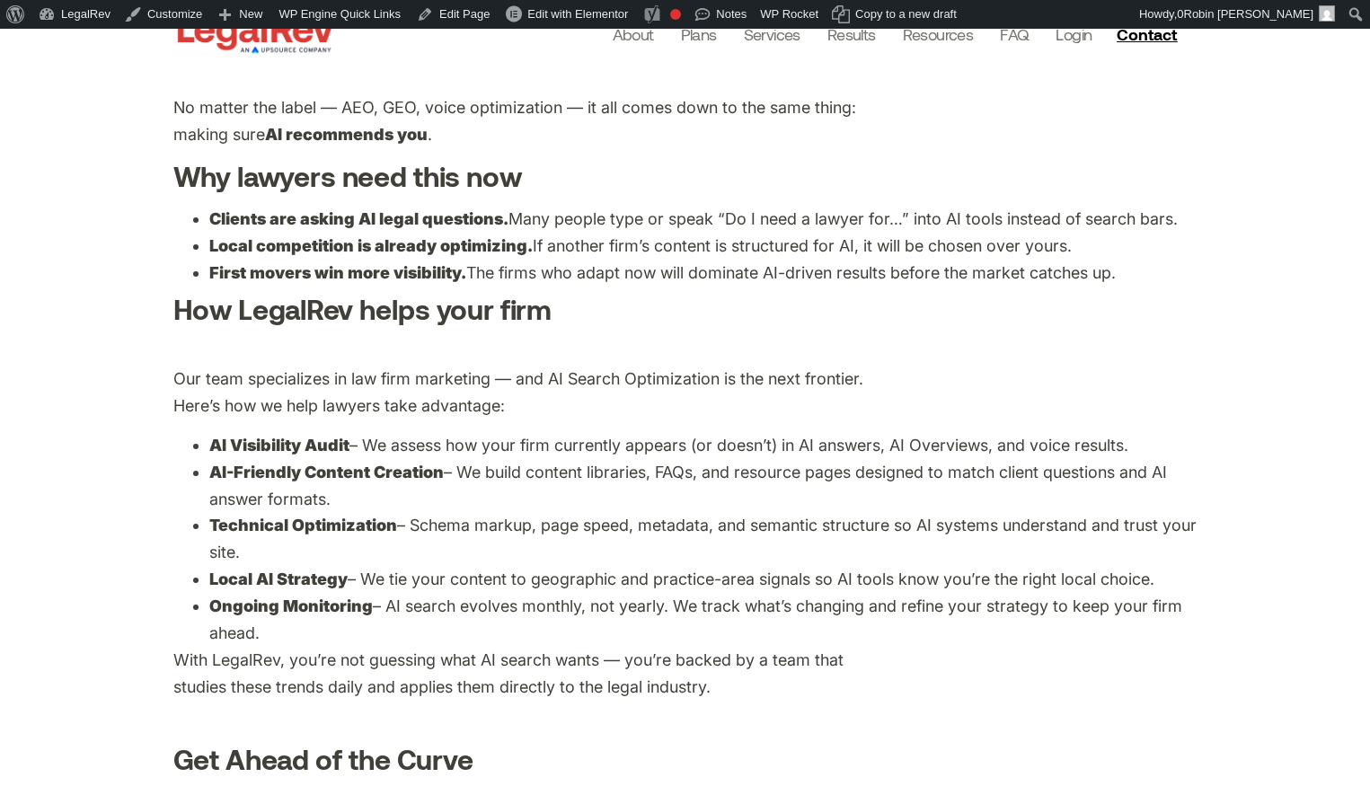
scroll to position [1824, 0]
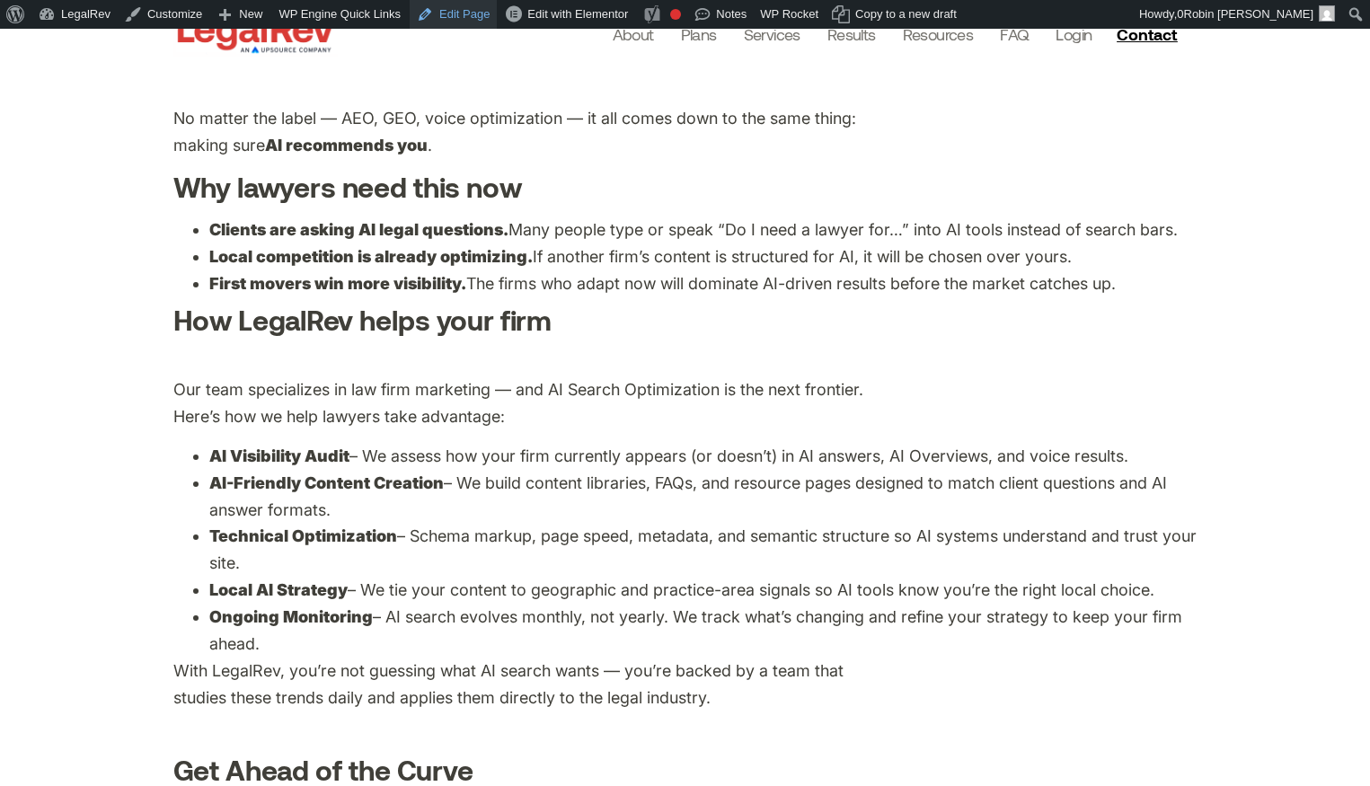
click at [457, 12] on link "Edit Page" at bounding box center [453, 14] width 87 height 29
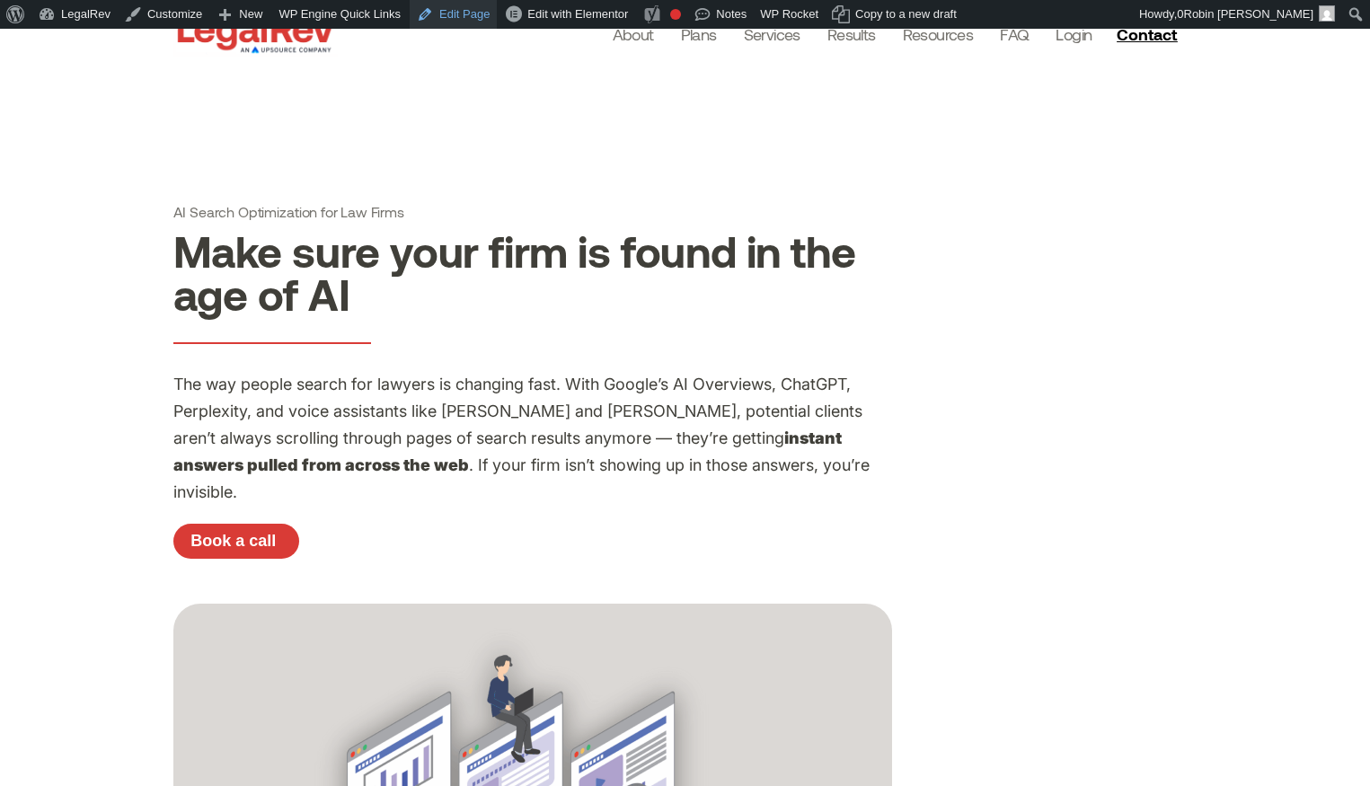
scroll to position [0, 0]
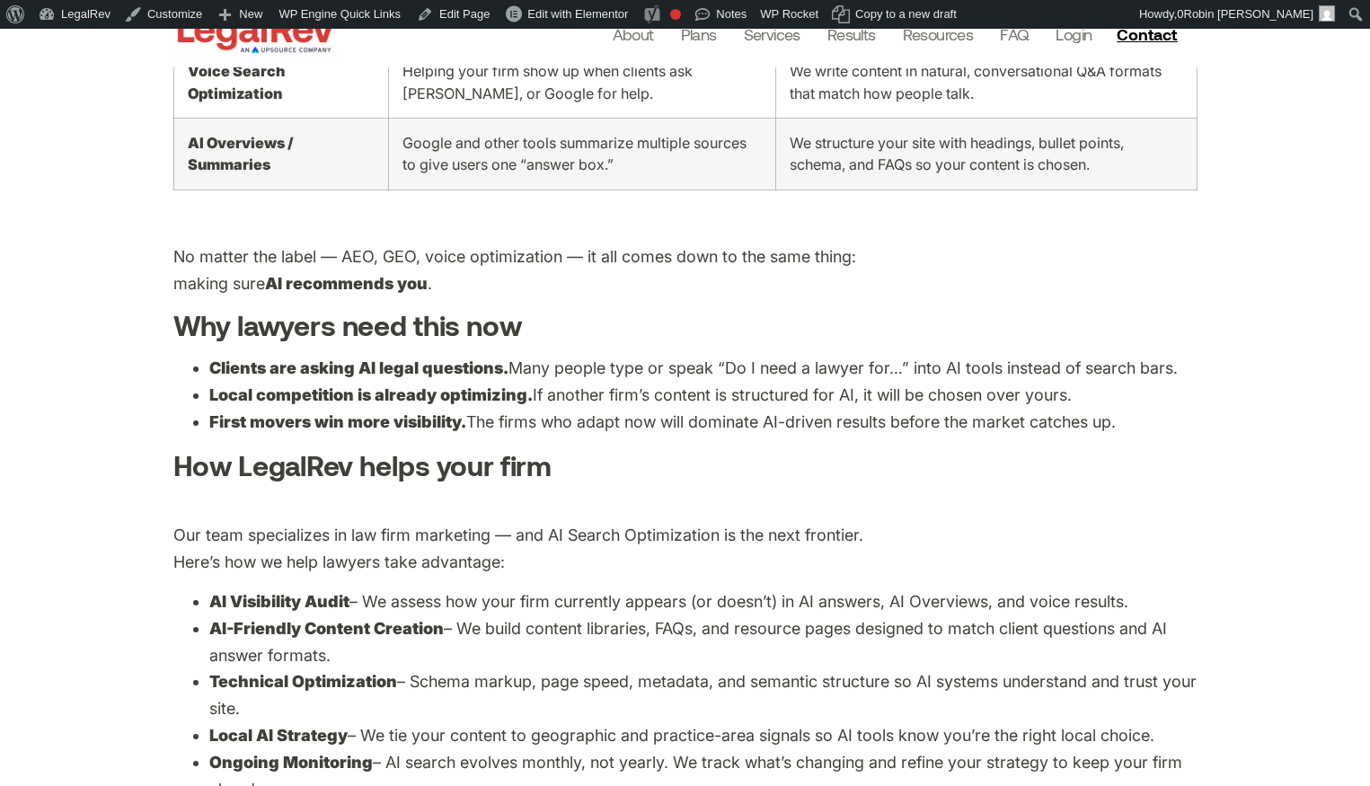
scroll to position [1691, 0]
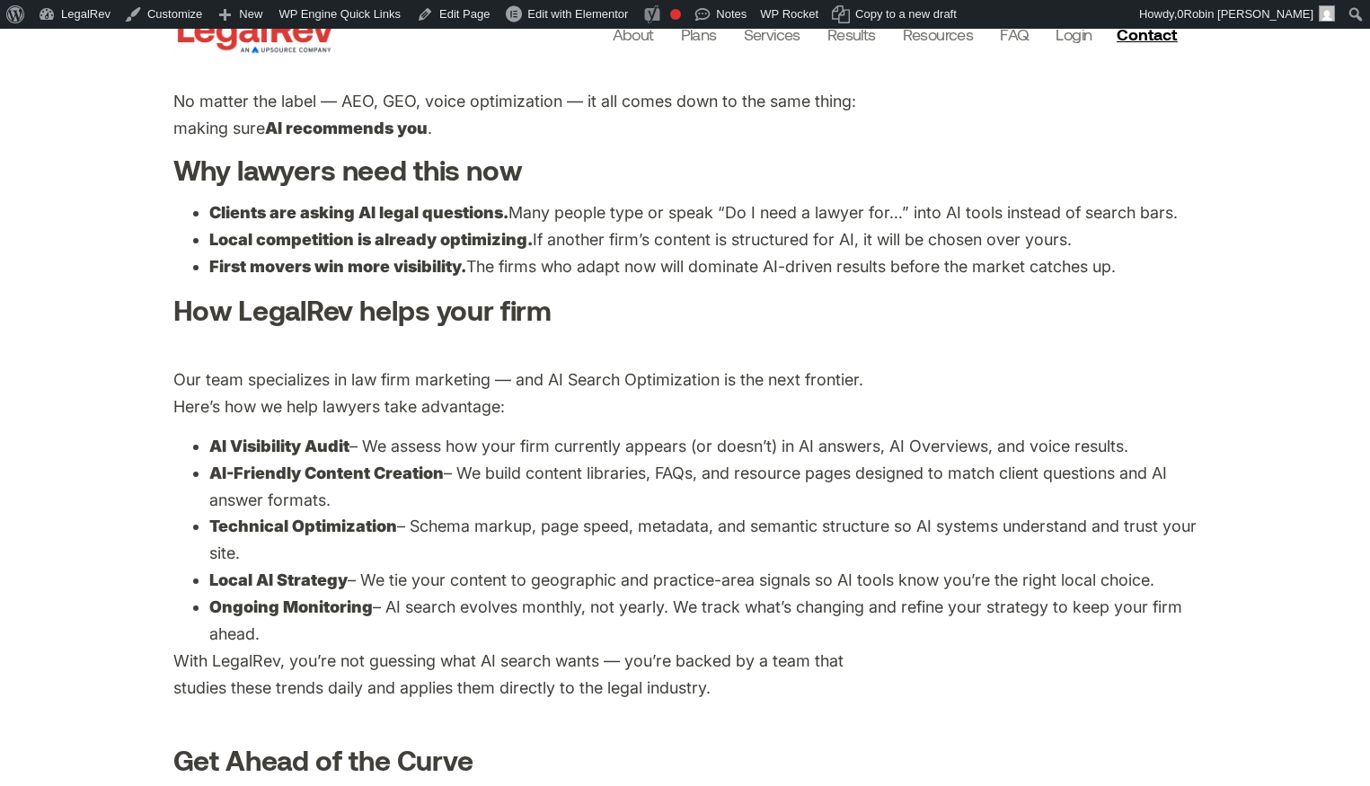
scroll to position [1824, 0]
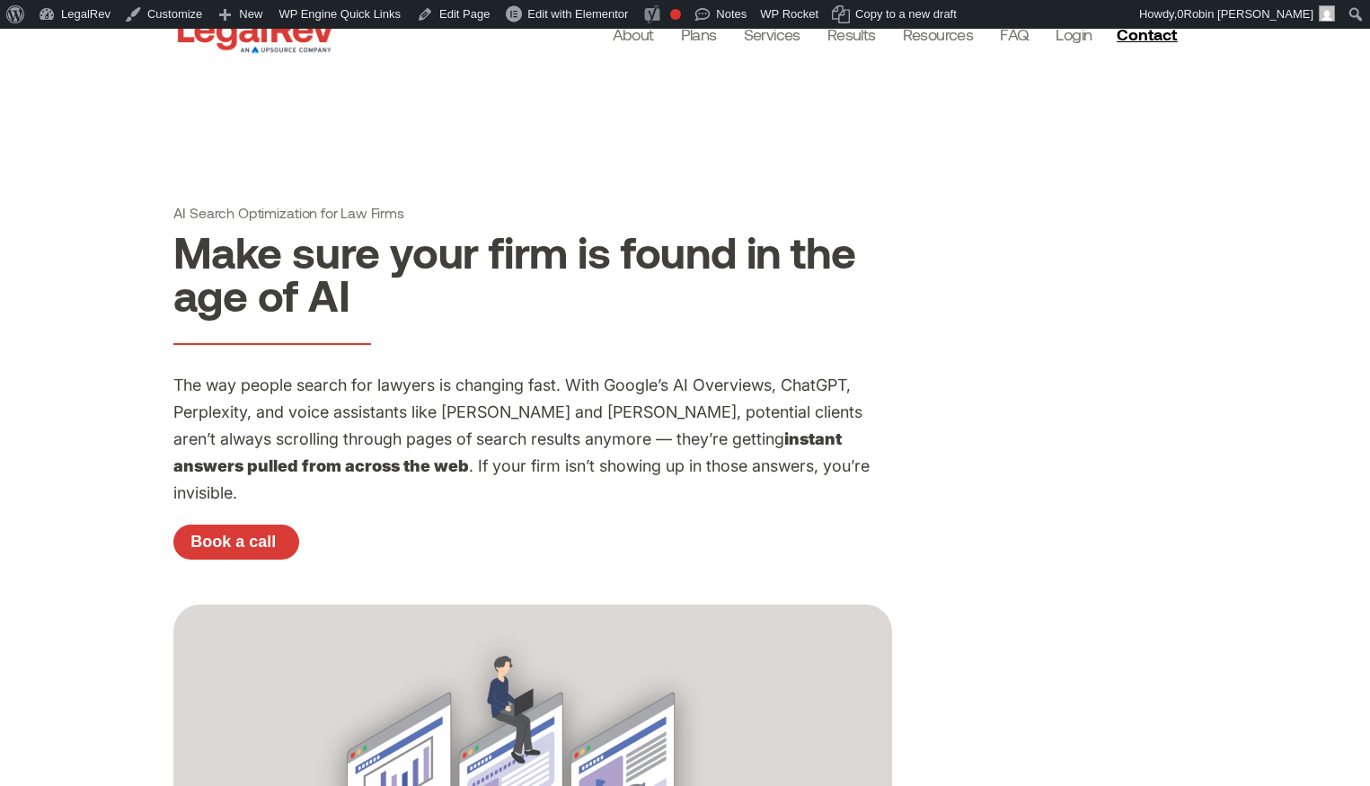
click at [258, 45] on img at bounding box center [255, 34] width 164 height 46
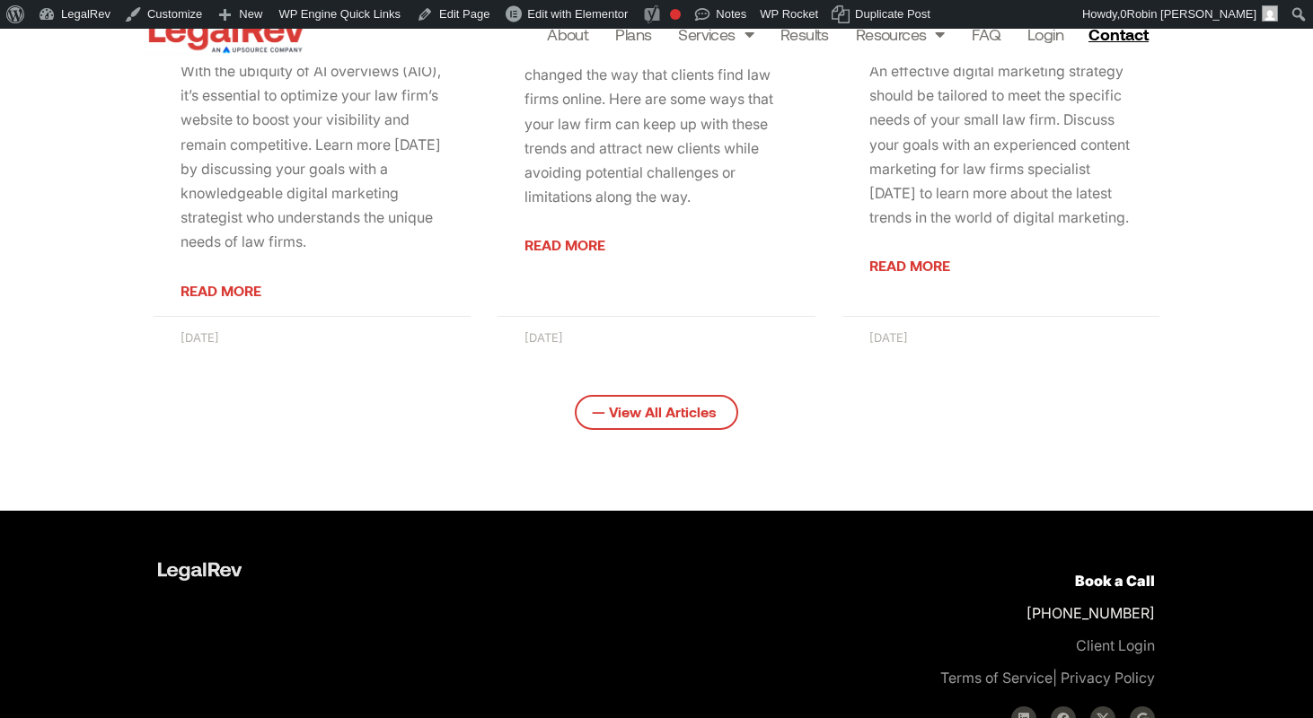
scroll to position [4123, 0]
